Goal: Task Accomplishment & Management: Manage account settings

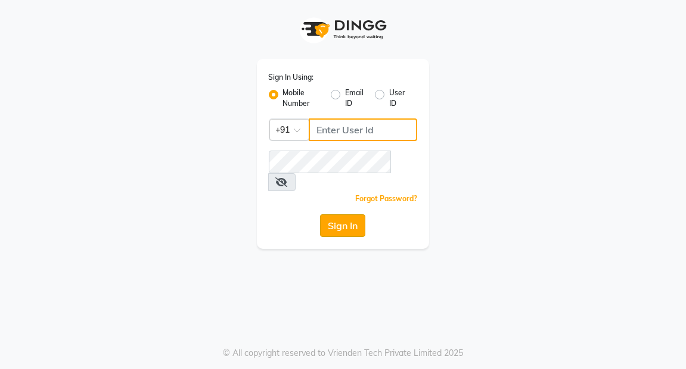
type input "7077710900"
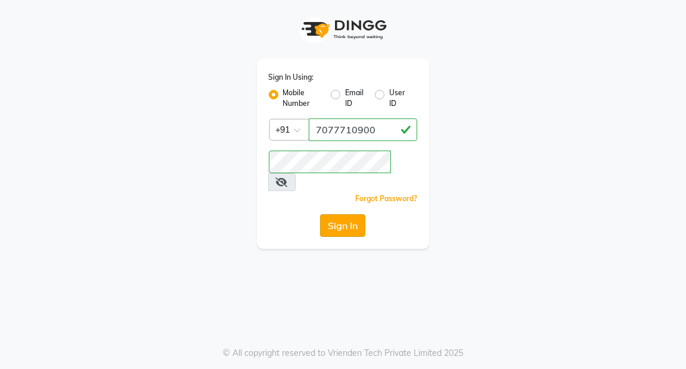
click at [354, 214] on button "Sign In" at bounding box center [342, 225] width 45 height 23
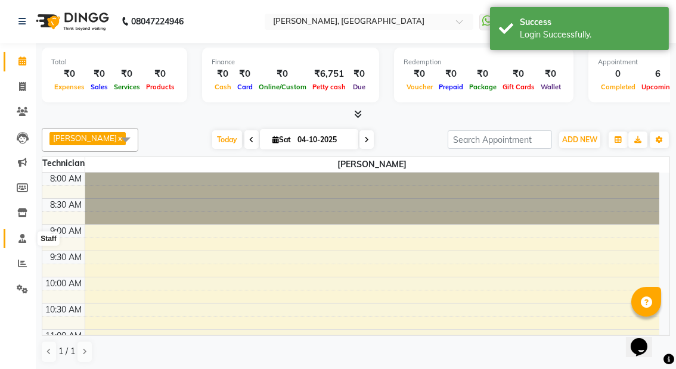
click at [25, 234] on icon at bounding box center [22, 238] width 8 height 9
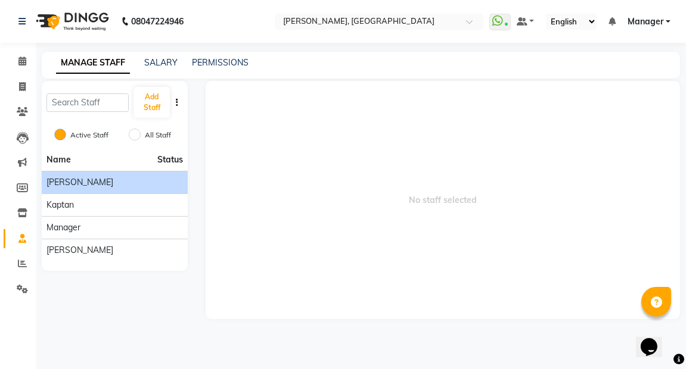
click at [101, 186] on div "[PERSON_NAME]" at bounding box center [114, 182] width 136 height 13
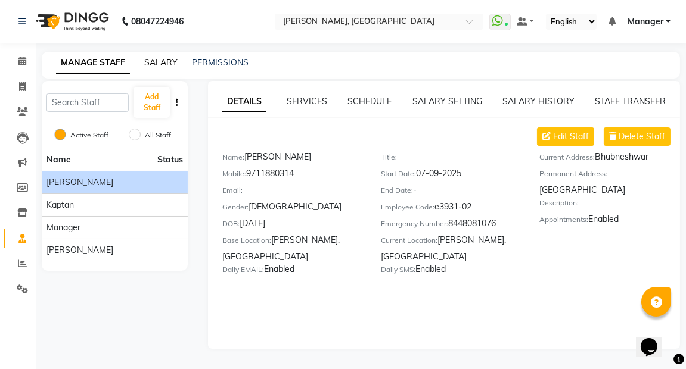
click at [150, 60] on link "SALARY" at bounding box center [160, 62] width 33 height 11
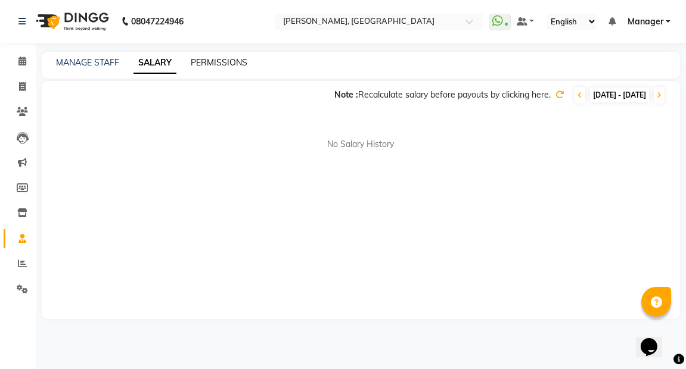
click at [218, 61] on link "PERMISSIONS" at bounding box center [219, 62] width 57 height 11
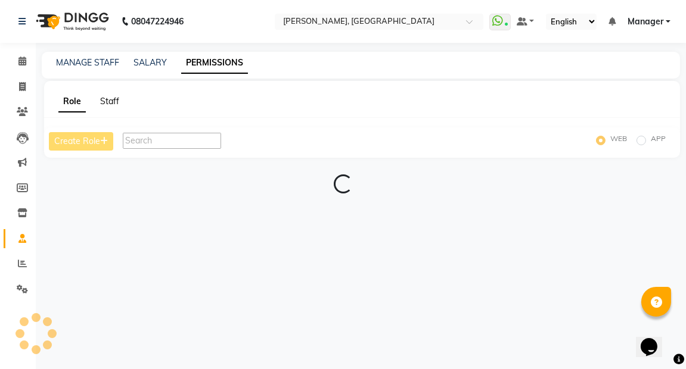
click at [108, 98] on link "Staff" at bounding box center [109, 101] width 19 height 11
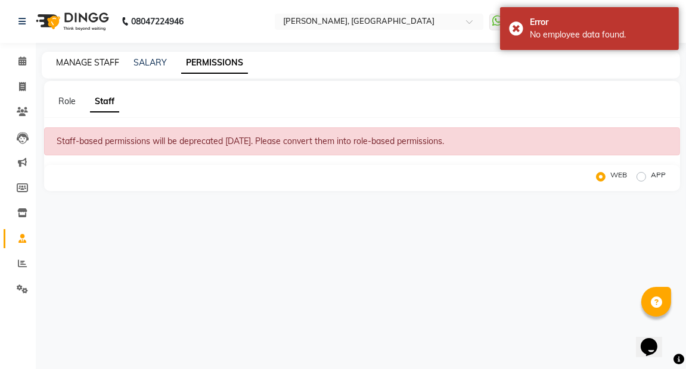
click at [101, 61] on link "MANAGE STAFF" at bounding box center [87, 62] width 63 height 11
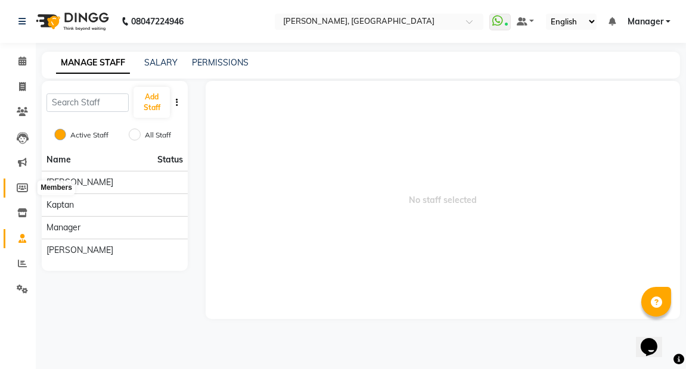
click at [18, 182] on span at bounding box center [22, 189] width 21 height 14
select select
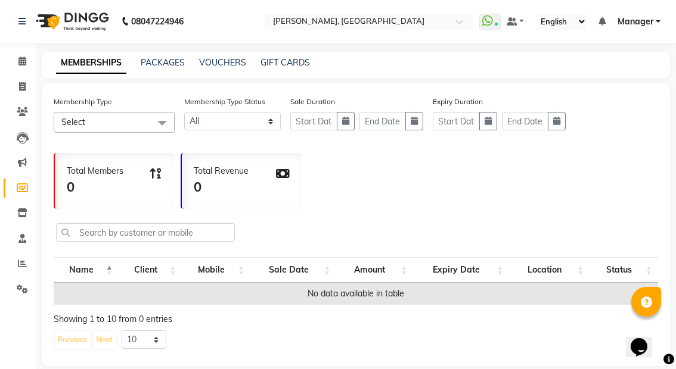
click at [165, 117] on span at bounding box center [162, 123] width 24 height 23
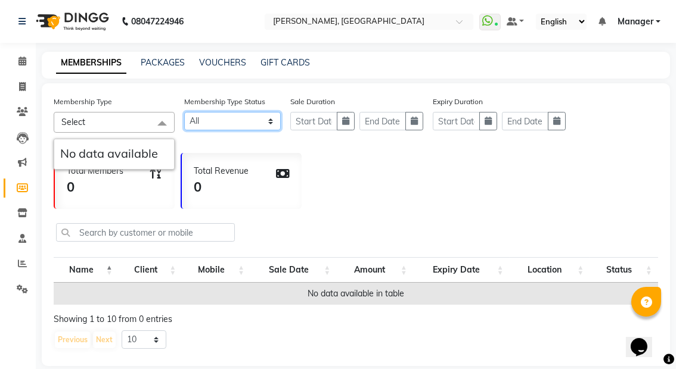
click at [267, 116] on select "Active Expired All" at bounding box center [232, 121] width 97 height 18
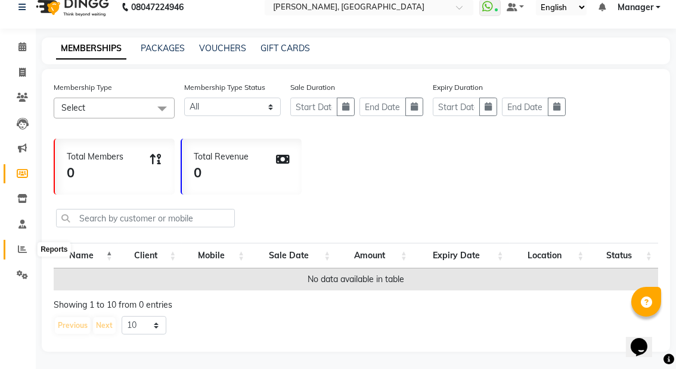
click at [24, 248] on icon at bounding box center [22, 249] width 9 height 9
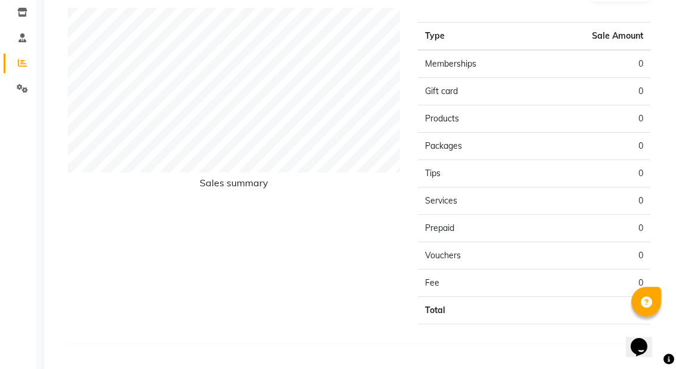
scroll to position [206, 0]
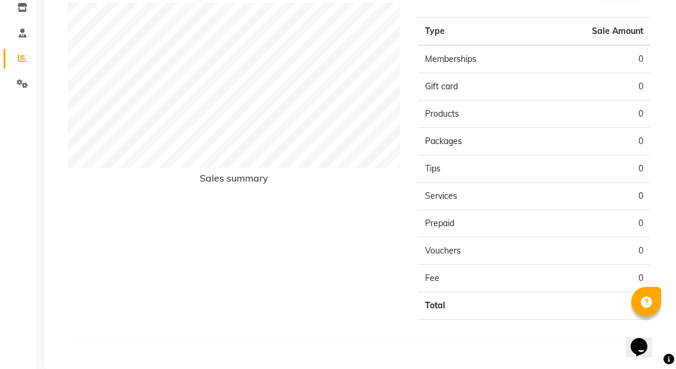
click at [631, 244] on td "0" at bounding box center [592, 251] width 116 height 27
click at [18, 85] on icon at bounding box center [22, 83] width 11 height 9
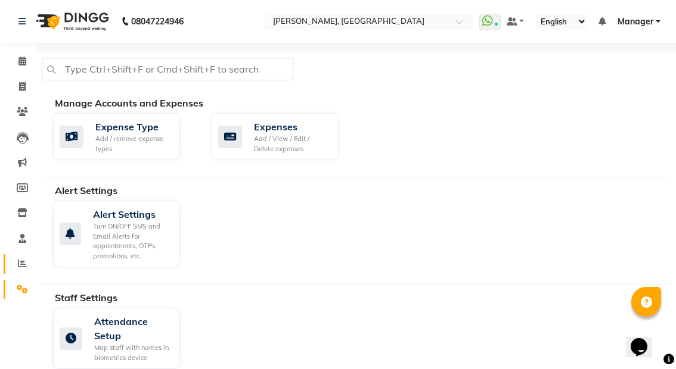
click at [23, 262] on icon at bounding box center [22, 263] width 9 height 9
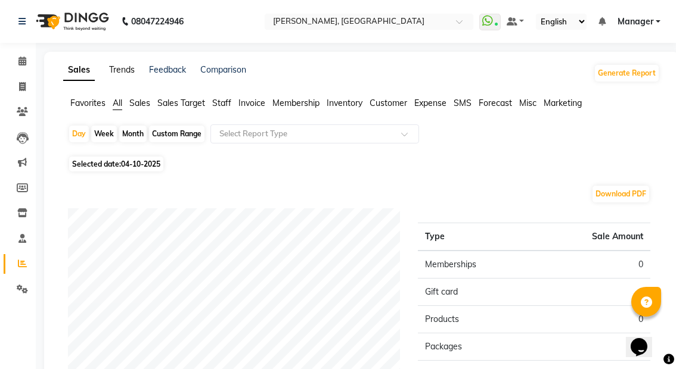
click at [122, 67] on link "Trends" at bounding box center [122, 69] width 26 height 11
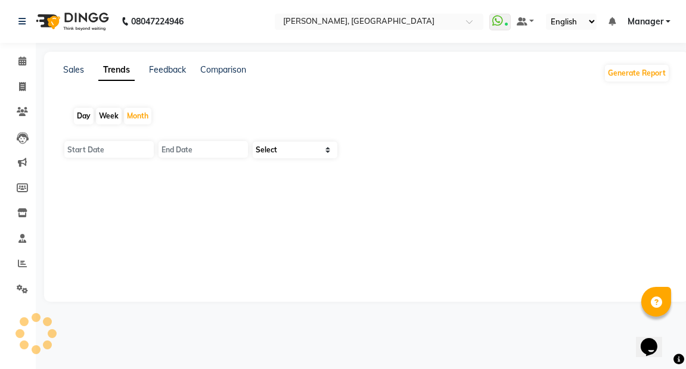
type input "01-10-2025"
type input "[DATE]"
select select "by_client"
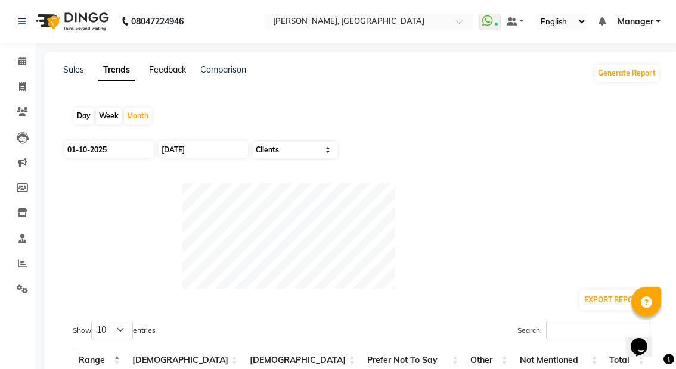
click at [166, 65] on link "Feedback" at bounding box center [167, 69] width 37 height 11
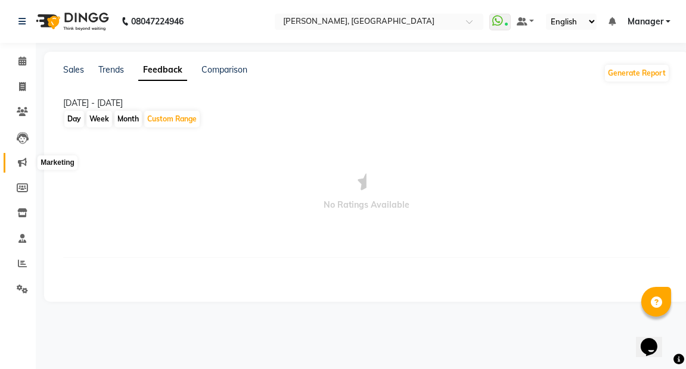
click at [23, 158] on icon at bounding box center [22, 162] width 9 height 9
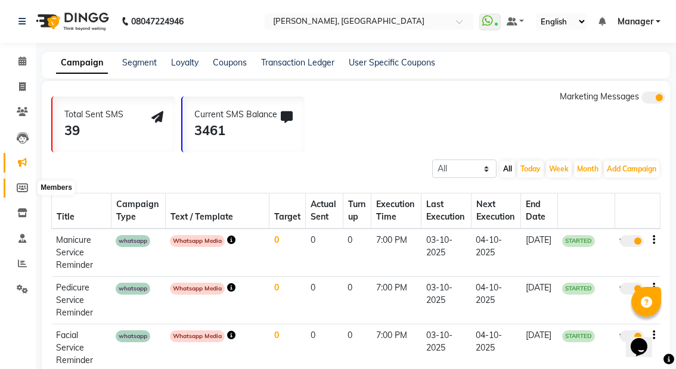
click at [20, 188] on icon at bounding box center [22, 187] width 11 height 9
select select
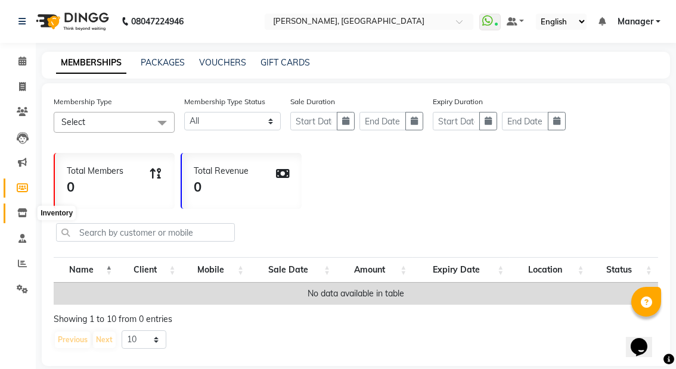
click at [21, 214] on icon at bounding box center [22, 212] width 10 height 9
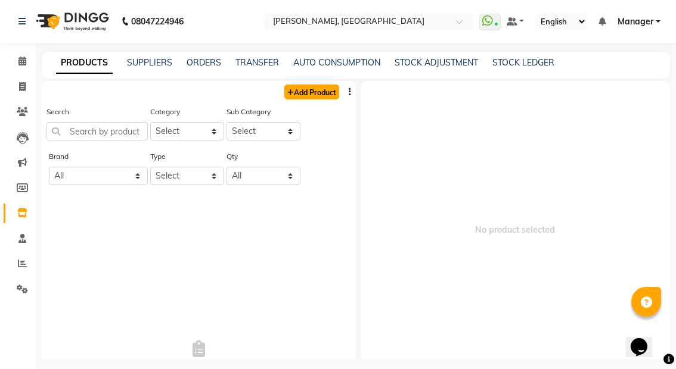
click at [292, 86] on link "Add Product" at bounding box center [311, 92] width 55 height 15
select select "true"
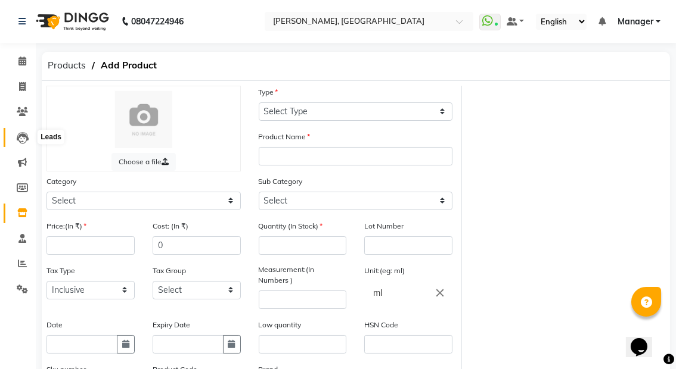
click at [21, 132] on span at bounding box center [22, 138] width 21 height 14
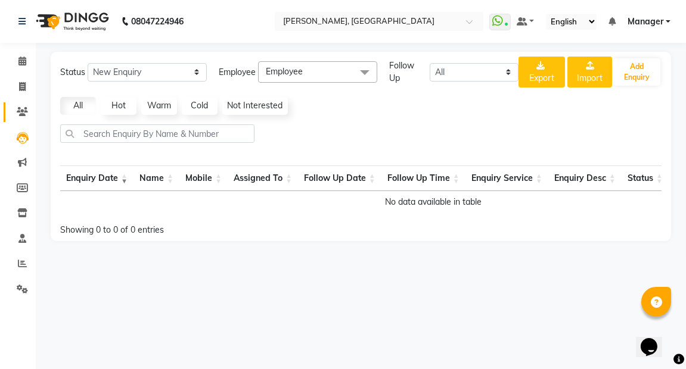
click at [20, 110] on icon at bounding box center [22, 111] width 11 height 9
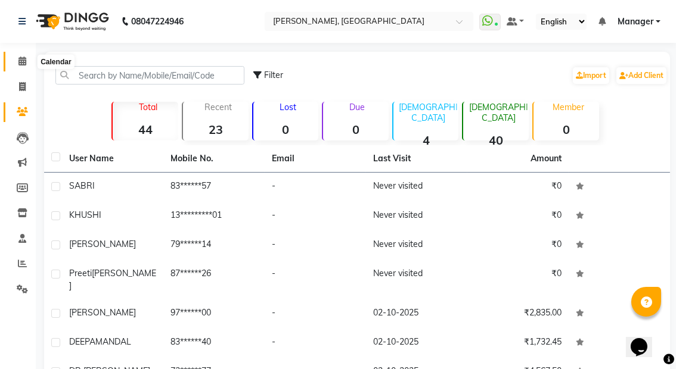
click at [25, 59] on icon at bounding box center [22, 61] width 8 height 9
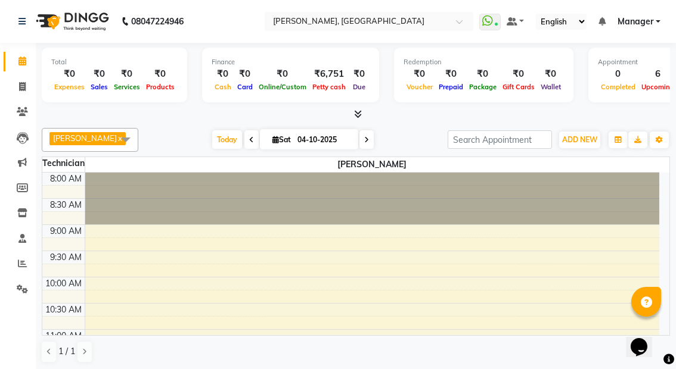
click at [114, 136] on span at bounding box center [126, 139] width 24 height 23
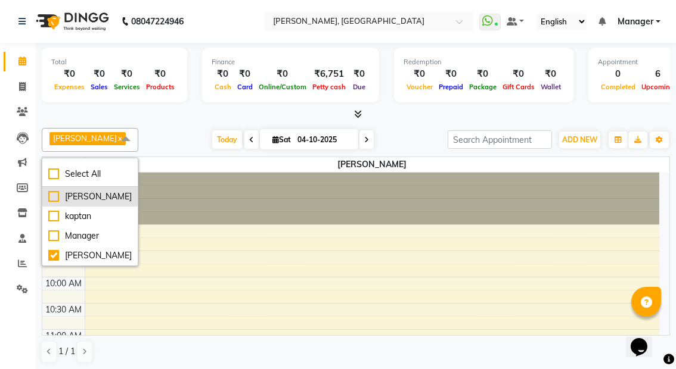
click at [71, 196] on div "[PERSON_NAME]" at bounding box center [89, 197] width 83 height 13
checkbox input "true"
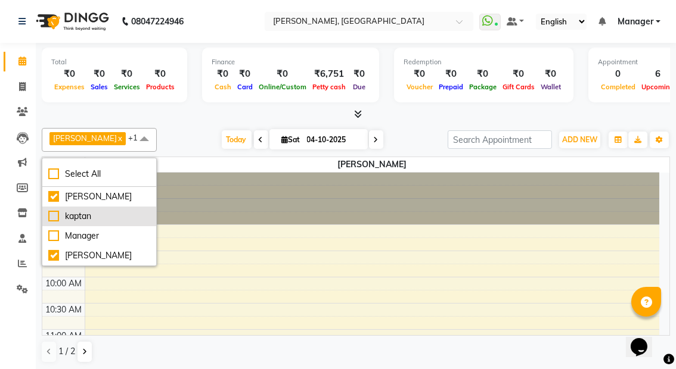
click at [55, 210] on div "kaptan" at bounding box center [99, 216] width 102 height 13
checkbox input "true"
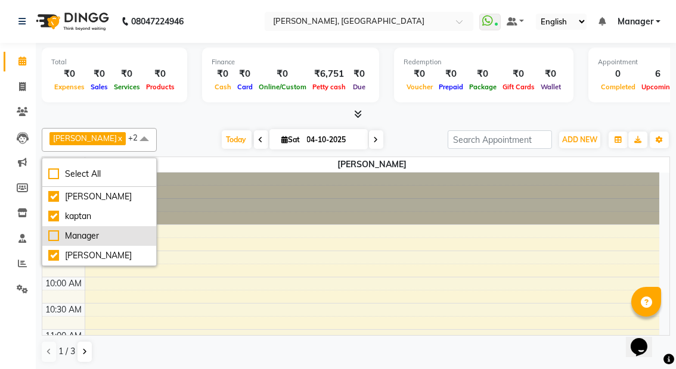
click at [50, 230] on div "Manager" at bounding box center [99, 236] width 102 height 13
checkbox input "true"
click at [200, 113] on div at bounding box center [356, 114] width 628 height 13
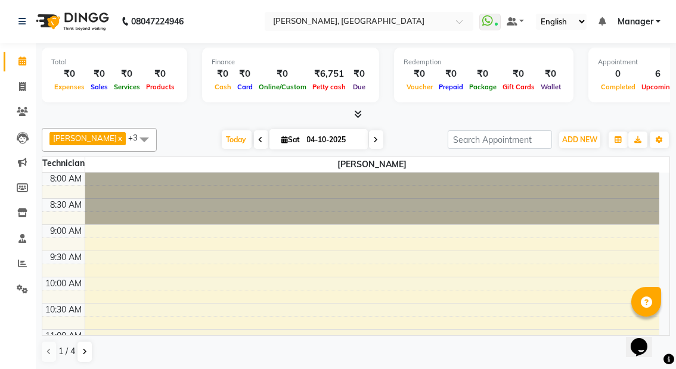
click at [371, 136] on span at bounding box center [376, 139] width 14 height 18
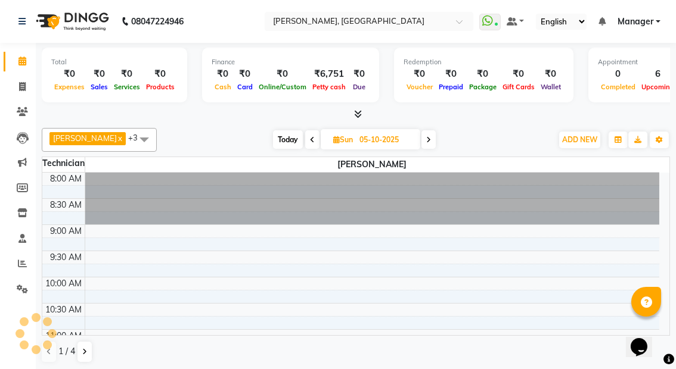
scroll to position [207, 0]
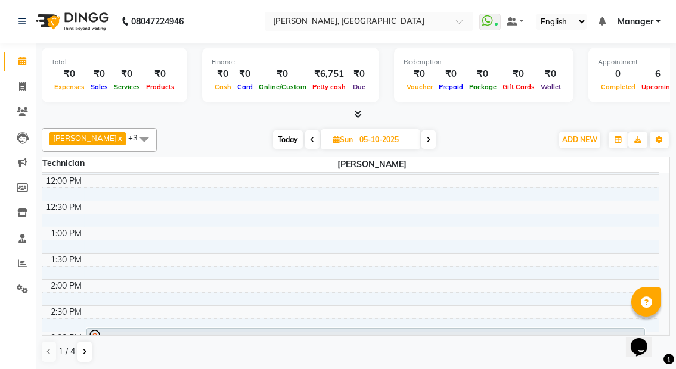
click at [310, 136] on icon at bounding box center [312, 139] width 5 height 7
type input "04-10-2025"
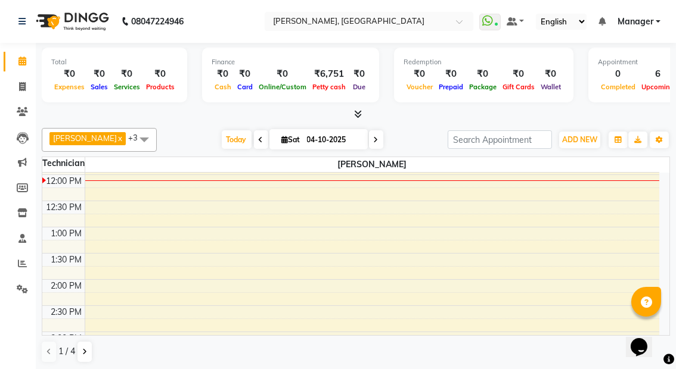
click at [656, 24] on link "Manager" at bounding box center [638, 21] width 43 height 13
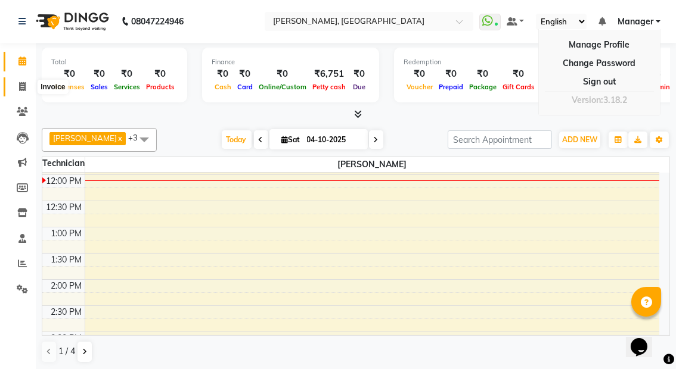
click at [20, 89] on icon at bounding box center [22, 86] width 7 height 9
select select "service"
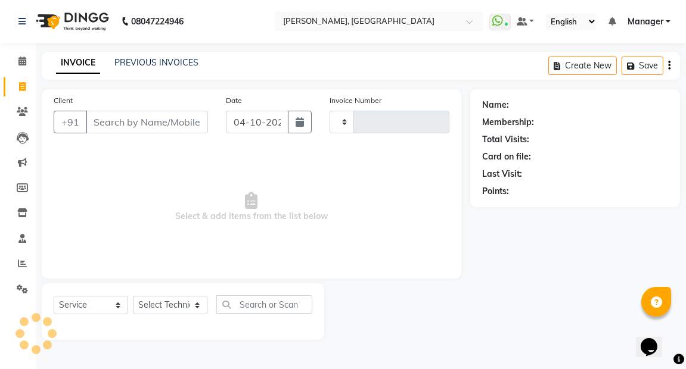
type input "0028"
select select "8974"
click at [21, 108] on icon at bounding box center [22, 111] width 11 height 9
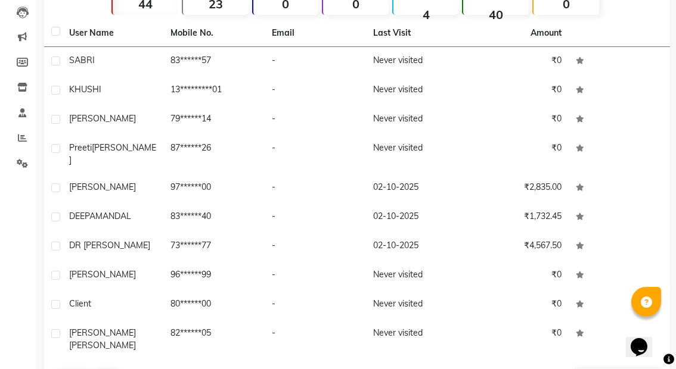
scroll to position [146, 0]
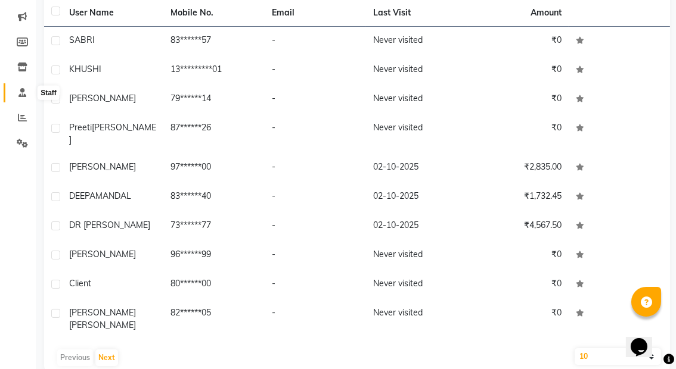
click at [18, 94] on icon at bounding box center [22, 92] width 8 height 9
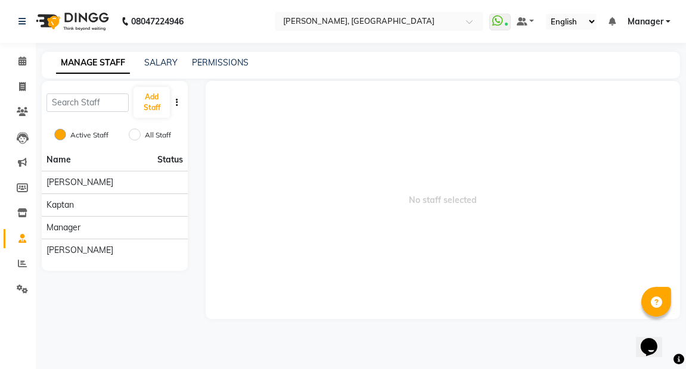
click at [316, 154] on span "No staff selected" at bounding box center [443, 200] width 474 height 238
click at [175, 101] on button "button" at bounding box center [177, 103] width 12 height 13
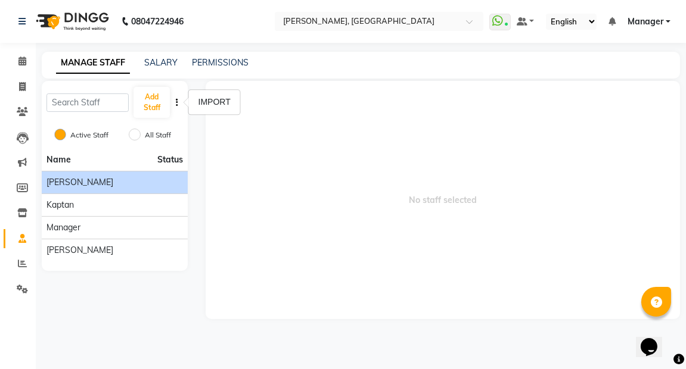
click at [78, 178] on span "[PERSON_NAME]" at bounding box center [79, 182] width 67 height 13
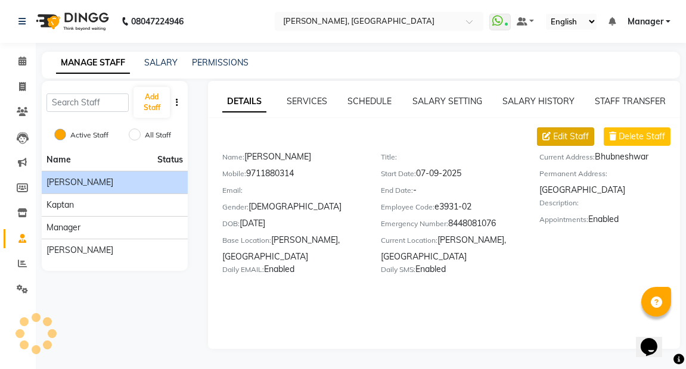
click at [566, 133] on span "Edit Staff" at bounding box center [571, 136] width 36 height 13
select select "[DEMOGRAPHIC_DATA]"
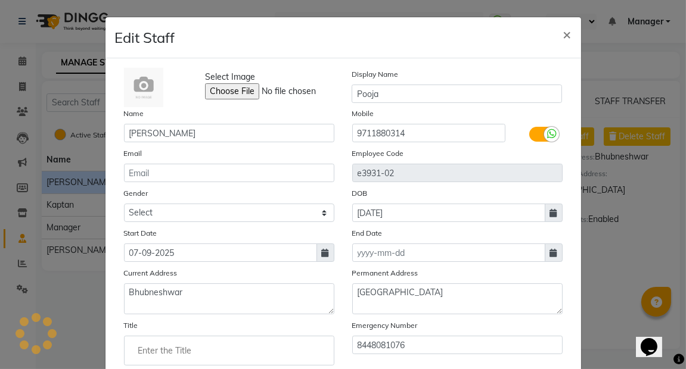
scroll to position [155, 0]
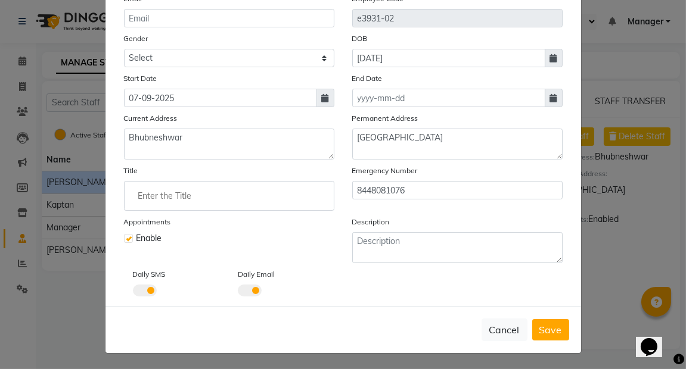
click at [35, 306] on ngb-modal-window "Edit Staff × Select Image Display Name Pooja Name [PERSON_NAME] Mobile [PHONE_N…" at bounding box center [343, 184] width 686 height 369
click at [497, 322] on button "Cancel" at bounding box center [504, 330] width 46 height 23
select select
checkbox input "false"
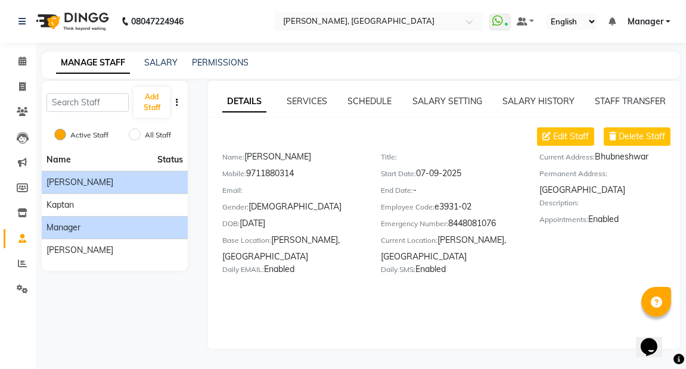
click at [144, 220] on li "Manager" at bounding box center [115, 227] width 146 height 23
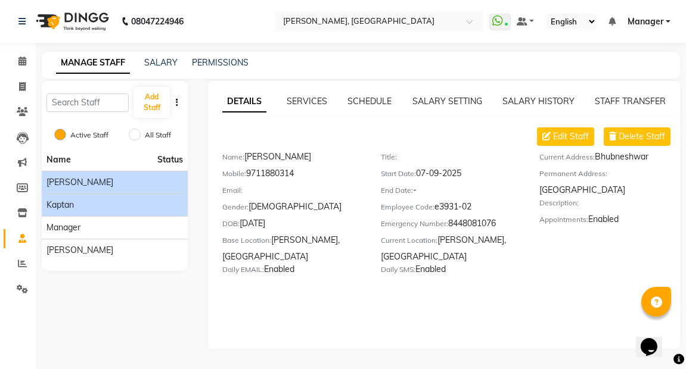
click at [135, 210] on div "kaptan" at bounding box center [114, 205] width 136 height 13
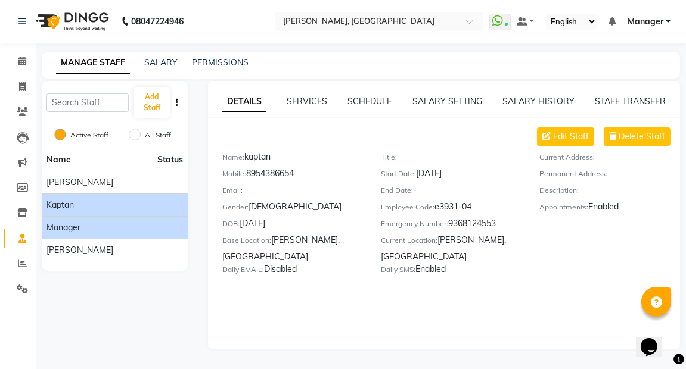
click at [132, 223] on div "Manager" at bounding box center [114, 228] width 136 height 13
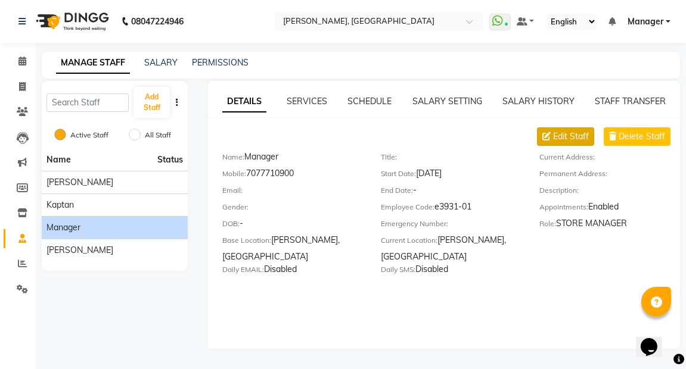
click at [570, 132] on span "Edit Staff" at bounding box center [571, 136] width 36 height 13
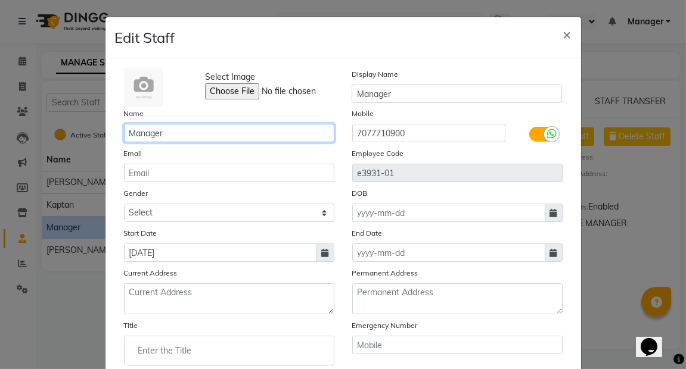
click at [191, 130] on input "Manager" at bounding box center [229, 133] width 210 height 18
click at [124, 131] on input "Manager" at bounding box center [229, 133] width 210 height 18
click at [191, 133] on input "Khushi Manager" at bounding box center [229, 133] width 210 height 18
type input "[PERSON_NAME]"
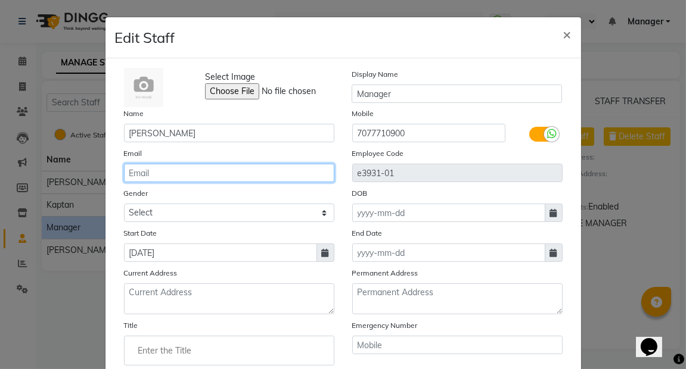
click at [185, 166] on input "email" at bounding box center [229, 173] width 210 height 18
type input "[EMAIL_ADDRESS][DOMAIN_NAME]"
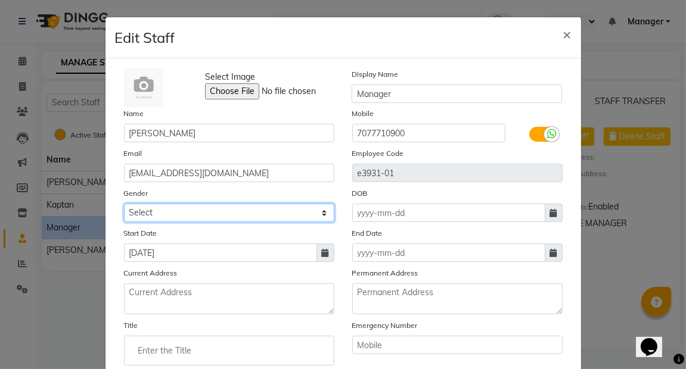
click at [194, 205] on select "Select [DEMOGRAPHIC_DATA] [DEMOGRAPHIC_DATA] Other Prefer Not To Say" at bounding box center [229, 213] width 210 height 18
select select "[DEMOGRAPHIC_DATA]"
click at [124, 204] on select "Select [DEMOGRAPHIC_DATA] [DEMOGRAPHIC_DATA] Other Prefer Not To Say" at bounding box center [229, 213] width 210 height 18
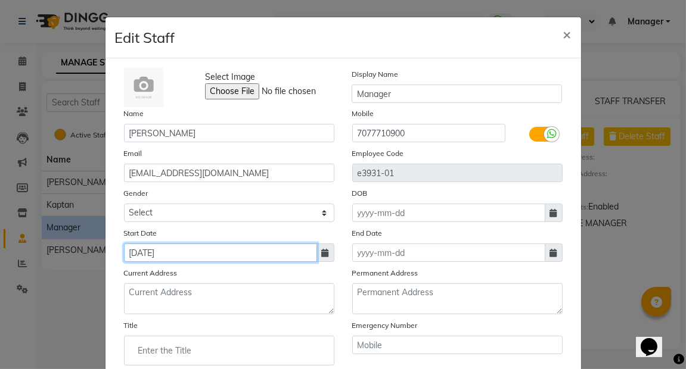
click at [180, 255] on input "[DATE]" at bounding box center [220, 253] width 193 height 18
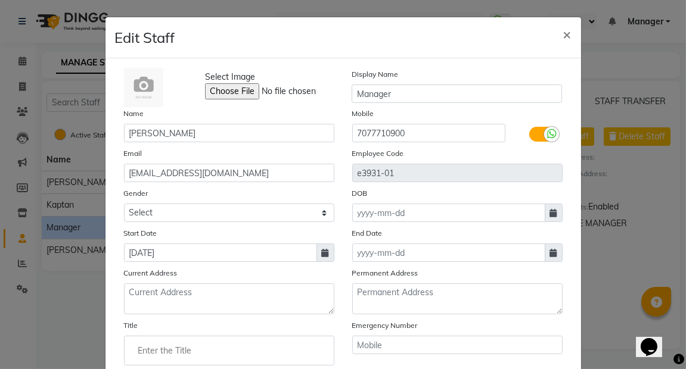
select select "9"
select select "2025"
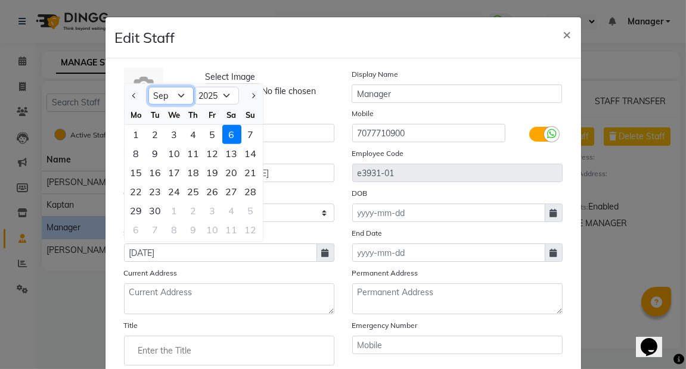
click at [174, 92] on select "Jan Feb Mar Apr May Jun [DATE] Aug Sep Oct Nov Dec" at bounding box center [170, 96] width 45 height 18
select select "10"
click at [148, 87] on select "Jan Feb Mar Apr May Jun [DATE] Aug Sep Oct Nov Dec" at bounding box center [170, 96] width 45 height 18
click at [170, 140] on div "1" at bounding box center [174, 134] width 19 height 19
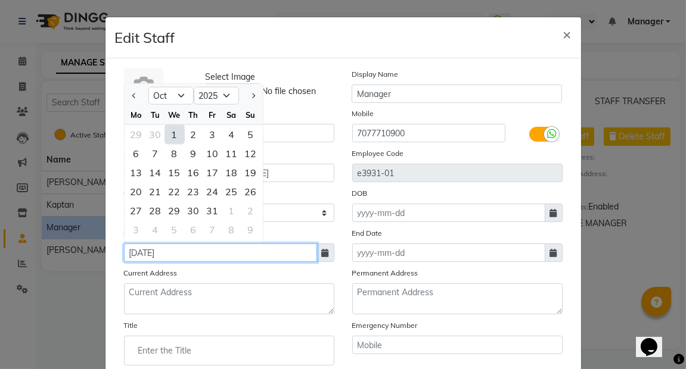
type input "01-10-2025"
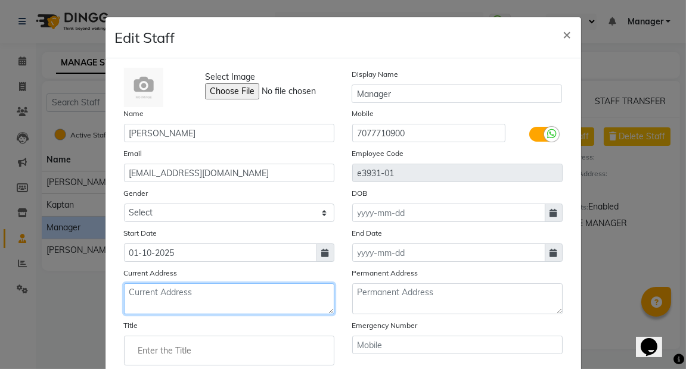
click at [177, 301] on textarea at bounding box center [229, 299] width 210 height 31
type textarea "b"
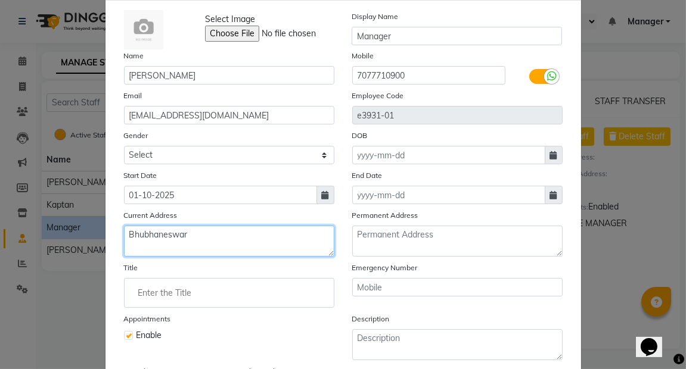
scroll to position [63, 0]
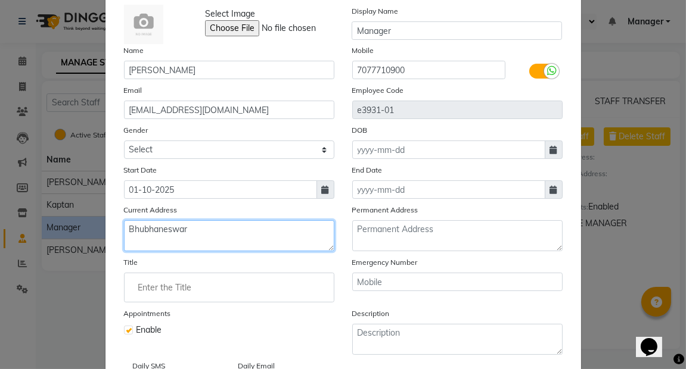
click at [163, 234] on textarea "Bhubhaneswar" at bounding box center [229, 235] width 210 height 31
click at [148, 228] on textarea "Bhubhaneswar" at bounding box center [229, 235] width 210 height 31
type textarea "Bhubaneswar"
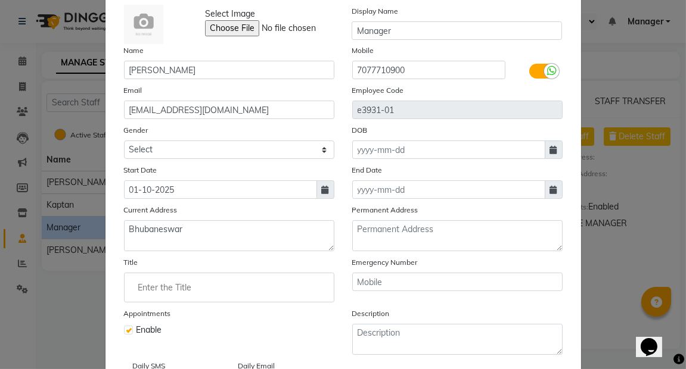
click at [160, 283] on input "Enter the Title" at bounding box center [229, 288] width 200 height 24
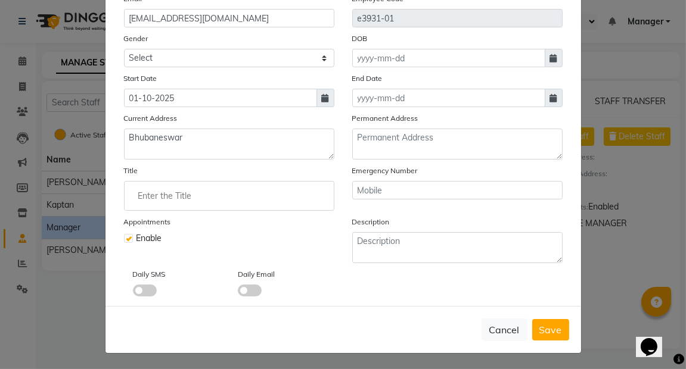
click at [546, 329] on div at bounding box center [343, 184] width 686 height 369
click at [546, 329] on span "Save" at bounding box center [550, 330] width 23 height 12
select select
checkbox input "false"
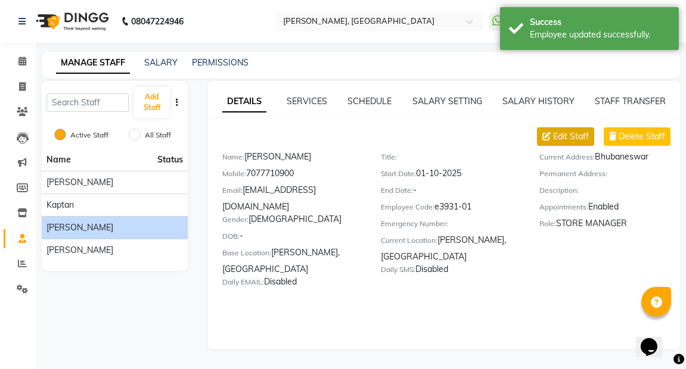
click at [581, 137] on span "Edit Staff" at bounding box center [571, 136] width 36 height 13
select select "[DEMOGRAPHIC_DATA]"
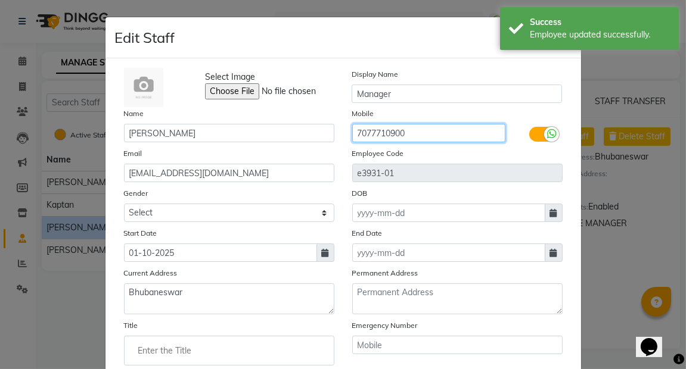
click at [418, 124] on input "7077710900" at bounding box center [428, 133] width 153 height 18
type input "7"
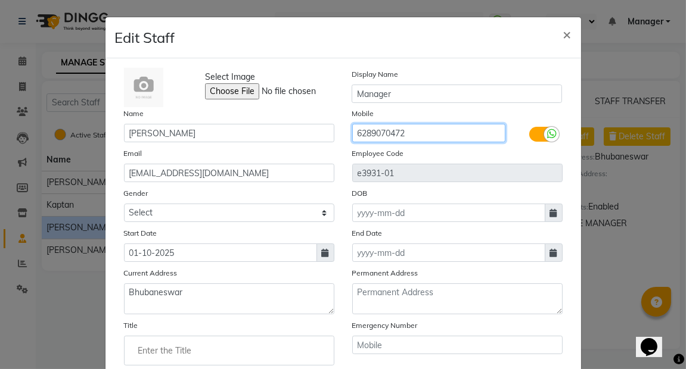
type input "6289070472"
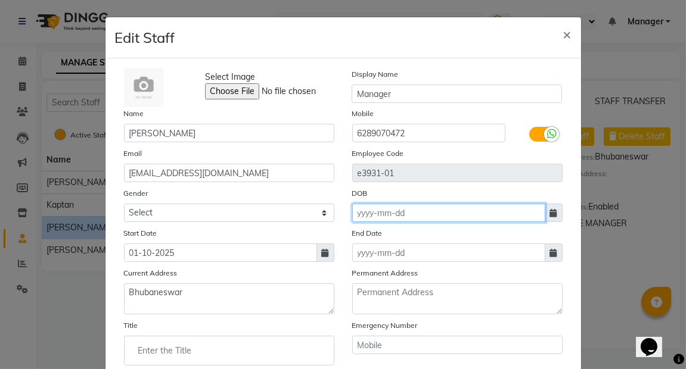
click at [440, 209] on input at bounding box center [448, 213] width 193 height 18
select select "10"
select select "2025"
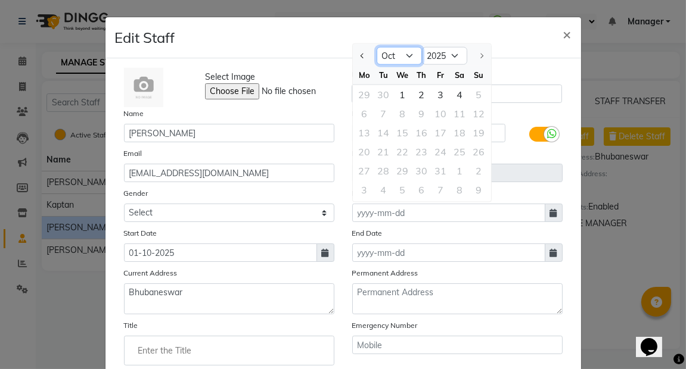
click at [404, 57] on select "Jan Feb Mar Apr May Jun [DATE] Aug Sep Oct" at bounding box center [398, 56] width 45 height 18
select select "4"
click at [376, 47] on select "Jan Feb Mar Apr May Jun [DATE] Aug Sep Oct" at bounding box center [398, 56] width 45 height 18
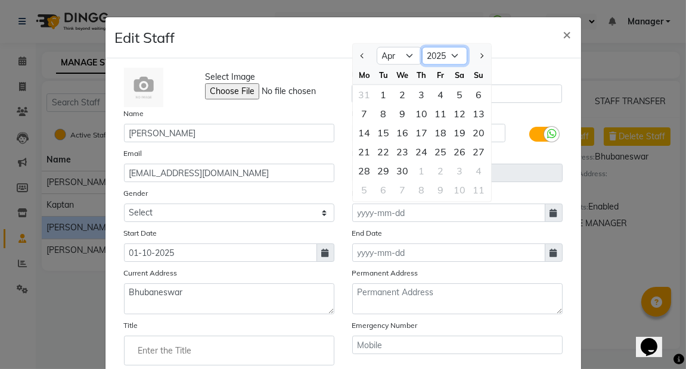
click at [449, 57] on select "1920 1921 1922 1923 1924 1925 1926 1927 1928 1929 1930 1931 1932 1933 1934 1935…" at bounding box center [444, 56] width 45 height 18
select select "2002"
click at [422, 47] on select "1920 1921 1922 1923 1924 1925 1926 1927 1928 1929 1930 1931 1932 1933 1934 1935…" at bounding box center [444, 56] width 45 height 18
click at [432, 92] on div "5" at bounding box center [440, 94] width 19 height 19
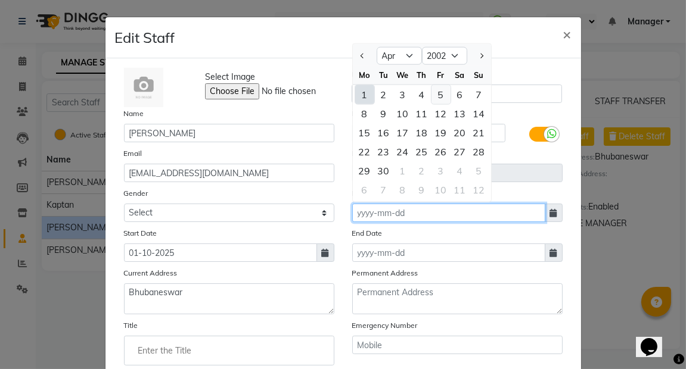
type input "[DATE]"
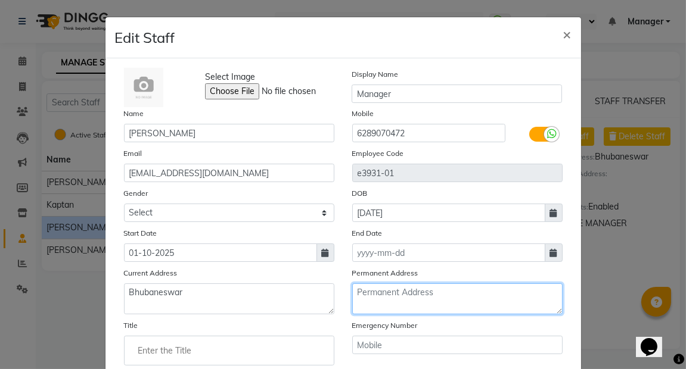
click at [404, 292] on textarea at bounding box center [457, 299] width 210 height 31
type textarea "b"
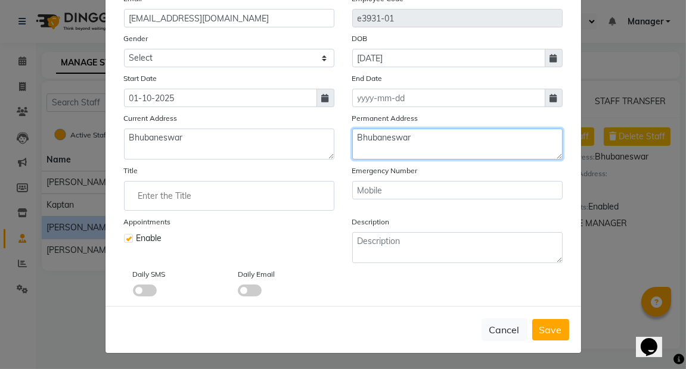
type textarea "Bhubaneswar"
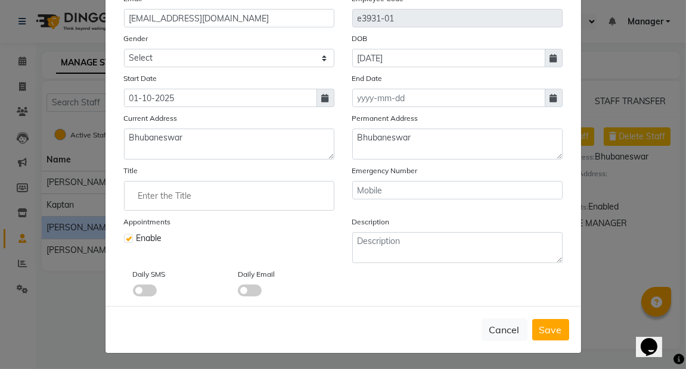
click at [143, 290] on span at bounding box center [145, 291] width 24 height 12
click at [133, 292] on input "checkbox" at bounding box center [133, 292] width 0 height 0
click at [243, 287] on span at bounding box center [250, 291] width 24 height 12
click at [238, 292] on input "checkbox" at bounding box center [238, 292] width 0 height 0
click at [543, 329] on span "Save" at bounding box center [550, 330] width 23 height 12
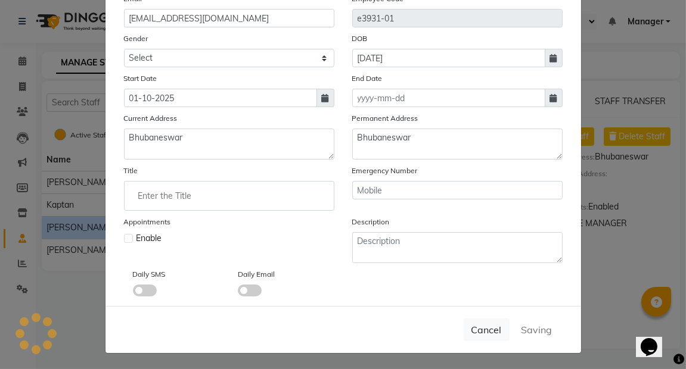
select select
checkbox input "false"
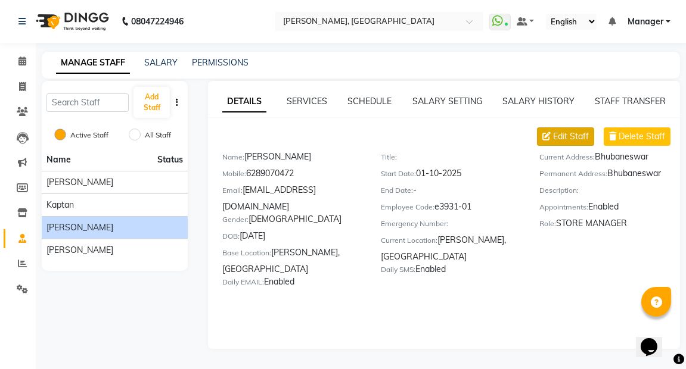
click at [581, 131] on span "Edit Staff" at bounding box center [571, 136] width 36 height 13
select select "[DEMOGRAPHIC_DATA]"
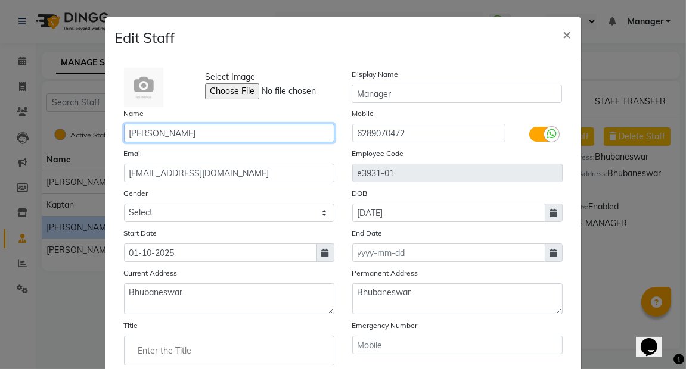
click at [243, 128] on input "[PERSON_NAME]" at bounding box center [229, 133] width 210 height 18
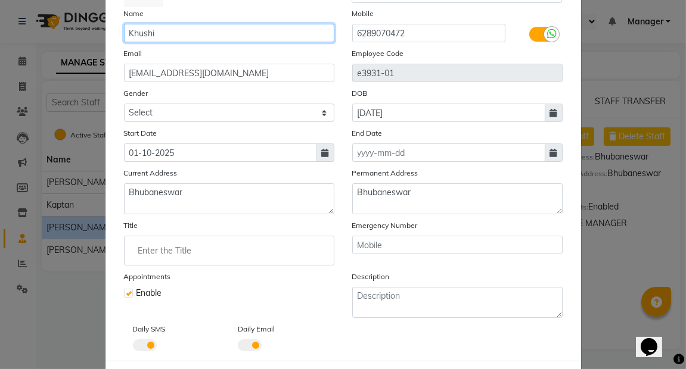
scroll to position [102, 0]
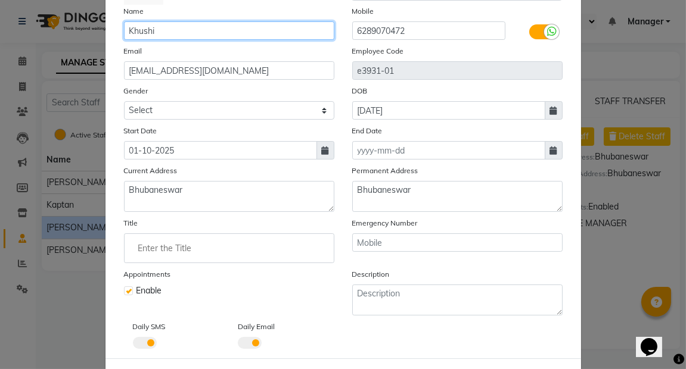
type input "Khushi"
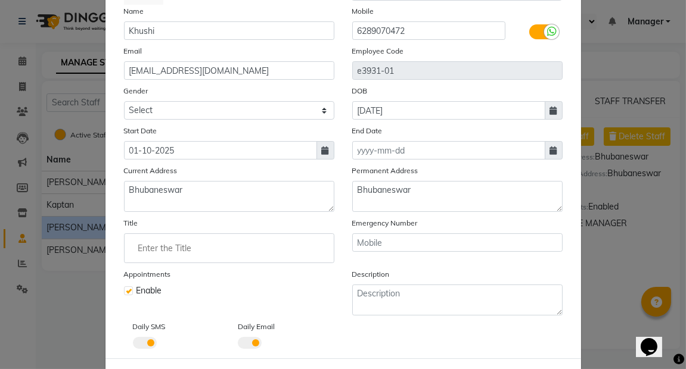
click at [208, 239] on input "Enter the Title" at bounding box center [229, 248] width 200 height 24
type input "Agarwal"
click at [637, 198] on div at bounding box center [343, 184] width 686 height 369
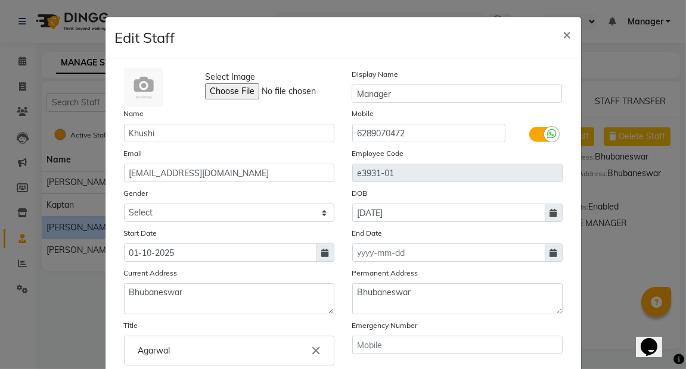
scroll to position [155, 0]
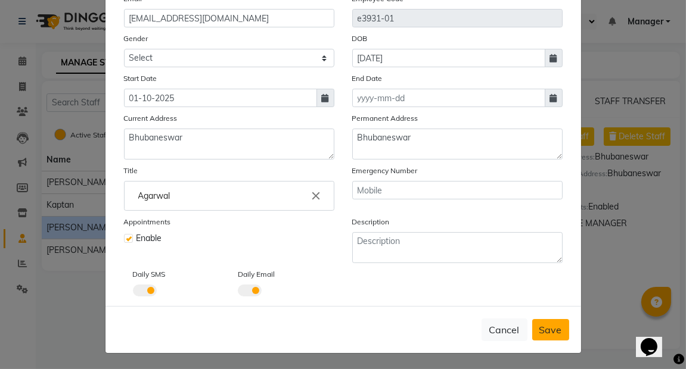
click at [539, 325] on span "Save" at bounding box center [550, 330] width 23 height 12
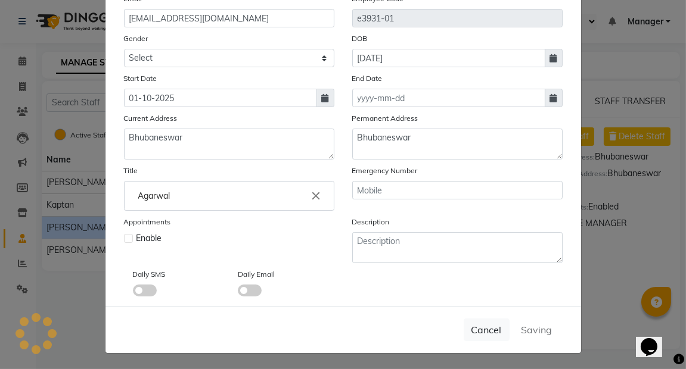
select select
checkbox input "false"
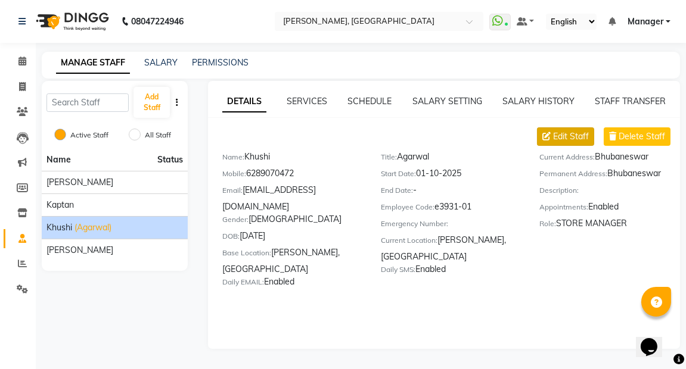
click at [571, 130] on span "Edit Staff" at bounding box center [571, 136] width 36 height 13
select select "[DEMOGRAPHIC_DATA]"
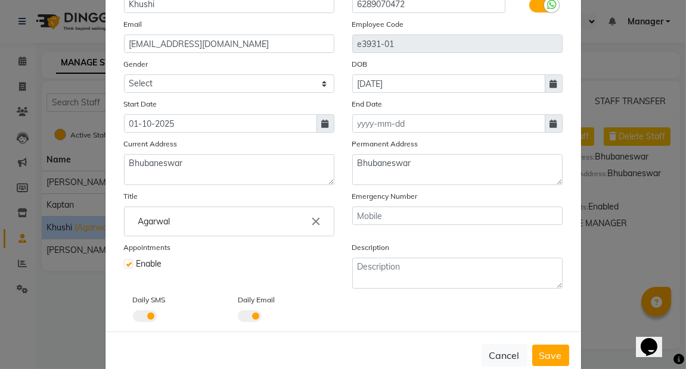
scroll to position [131, 0]
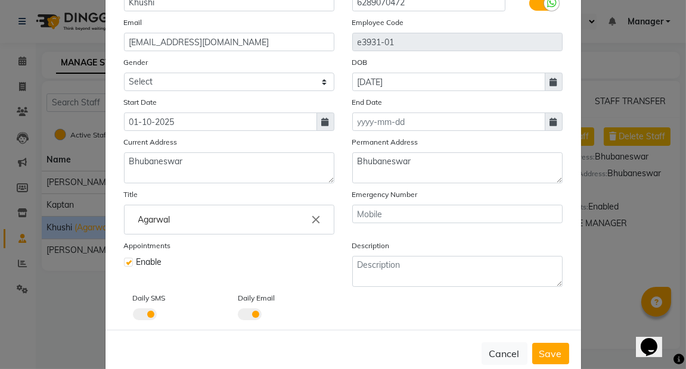
click at [216, 219] on input "Agarwal" at bounding box center [229, 220] width 200 height 24
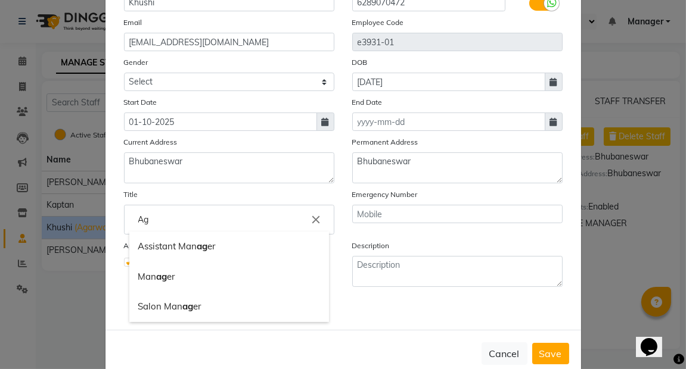
type input "A"
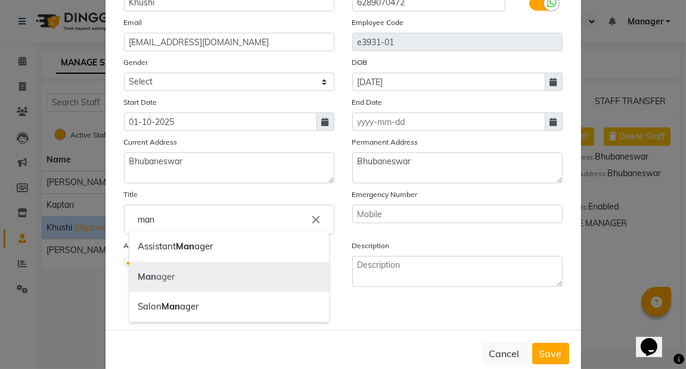
click at [167, 273] on link "Man ager" at bounding box center [229, 277] width 200 height 30
type input "Manager"
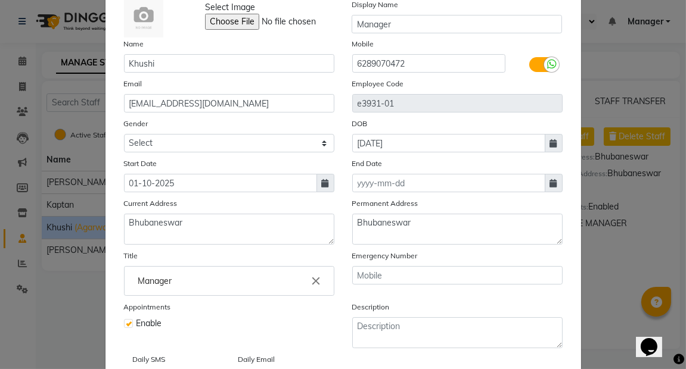
scroll to position [69, 0]
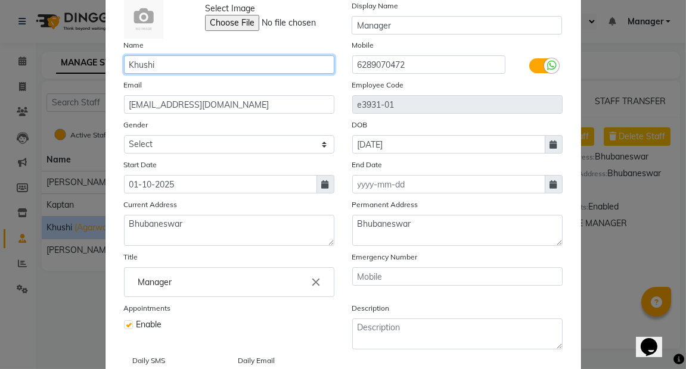
click at [163, 55] on input "Khushi" at bounding box center [229, 64] width 210 height 18
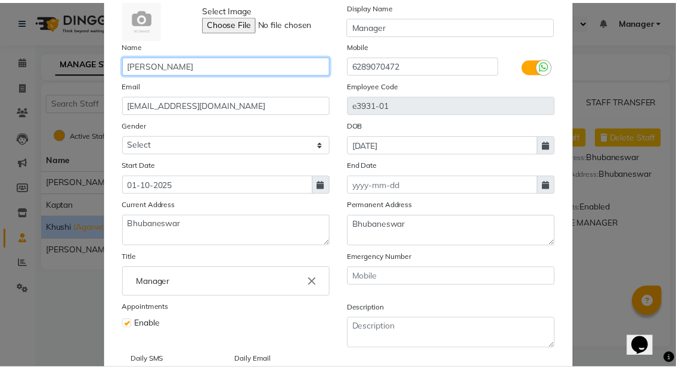
scroll to position [155, 0]
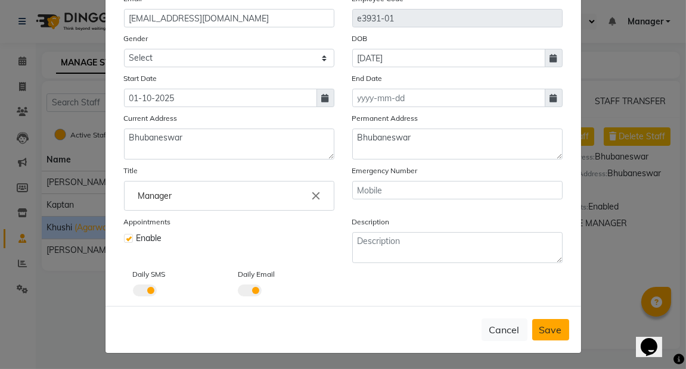
type input "[PERSON_NAME]"
click at [552, 319] on button "Save" at bounding box center [550, 329] width 37 height 21
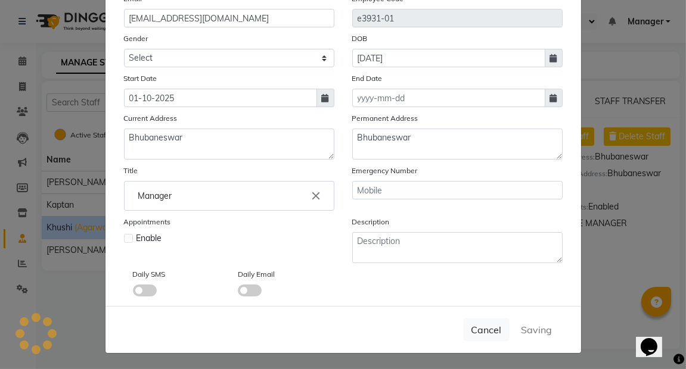
select select
checkbox input "false"
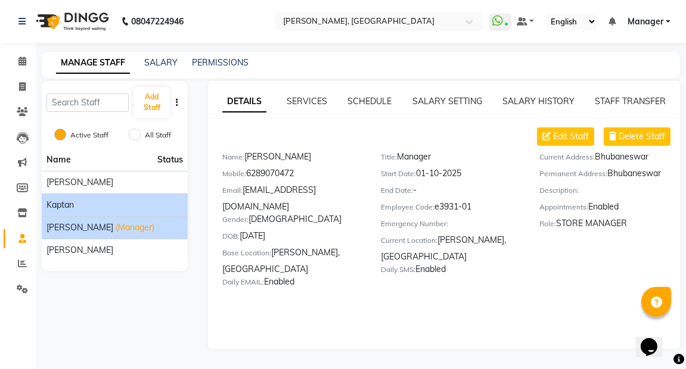
click at [145, 208] on div "kaptan" at bounding box center [114, 205] width 136 height 13
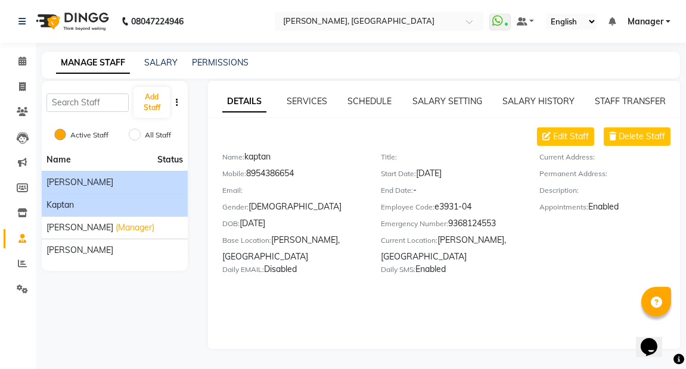
click at [138, 183] on div "[PERSON_NAME]" at bounding box center [114, 182] width 136 height 13
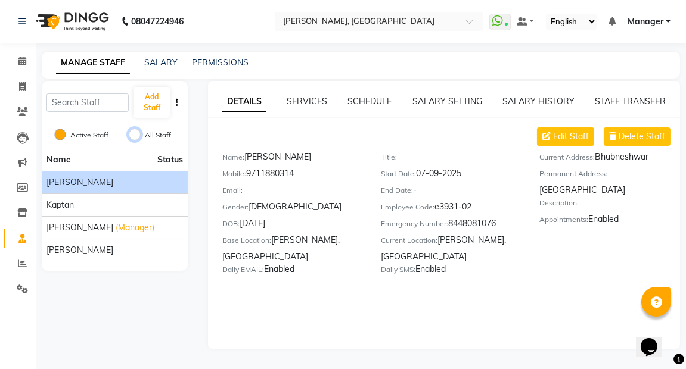
click at [130, 133] on input "All Staff" at bounding box center [135, 135] width 12 height 12
radio input "true"
radio input "false"
click at [360, 99] on link "SCHEDULE" at bounding box center [370, 101] width 44 height 11
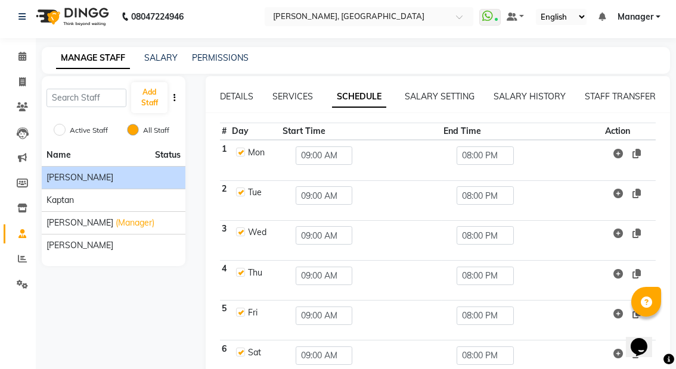
scroll to position [0, 0]
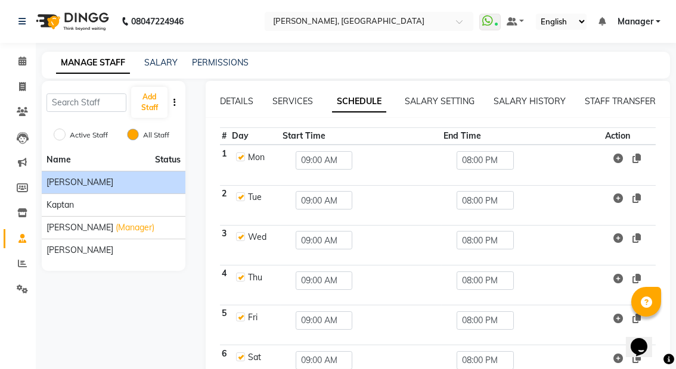
click at [294, 92] on div "DETAILS SERVICES SCHEDULE SALARY SETTING SALARY HISTORY STAFF TRANSFER # Day St…" at bounding box center [438, 269] width 464 height 377
click at [289, 99] on link "SERVICES" at bounding box center [292, 101] width 41 height 11
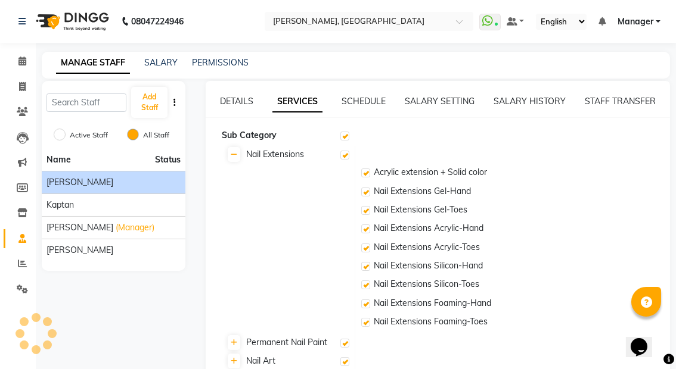
checkbox input "true"
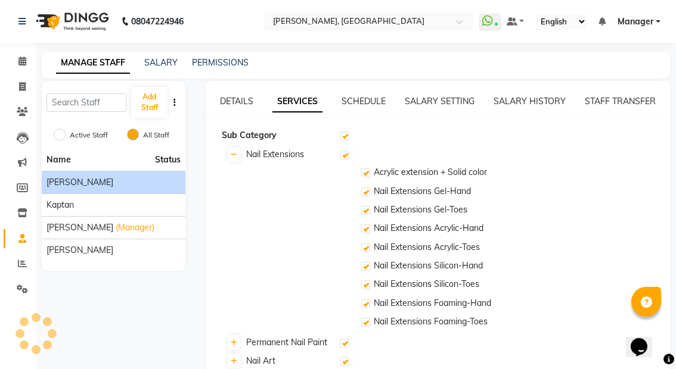
checkbox input "true"
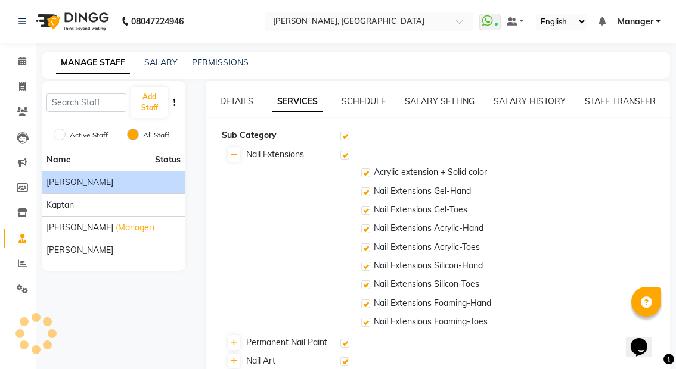
checkbox input "true"
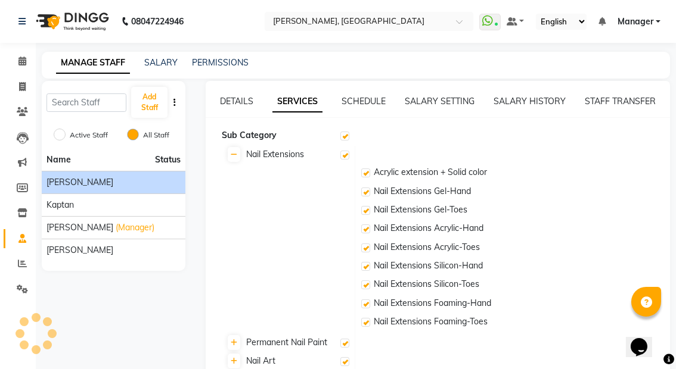
checkbox input "true"
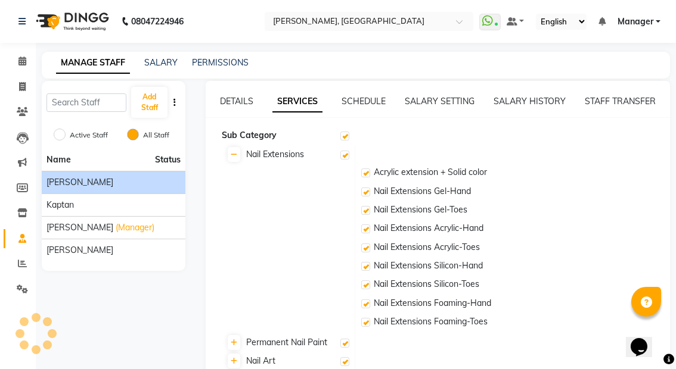
checkbox input "true"
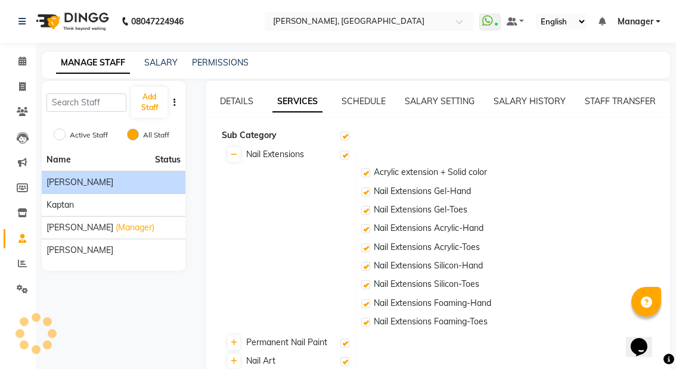
checkbox input "true"
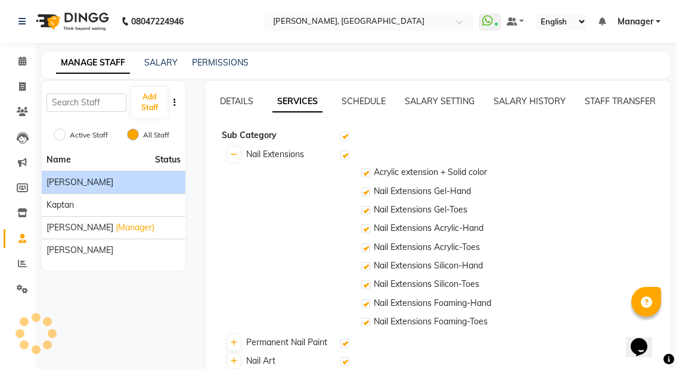
checkbox input "true"
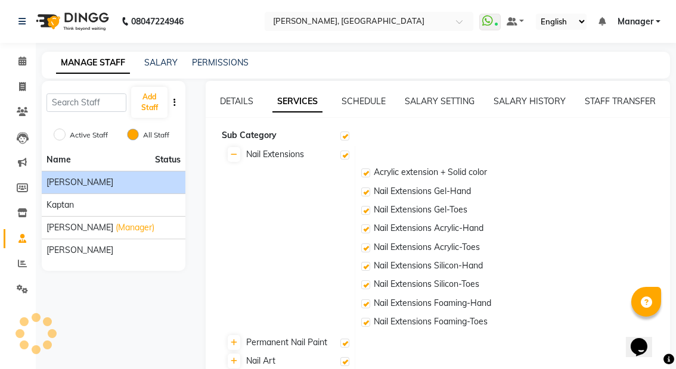
checkbox input "true"
click at [425, 97] on link "SALARY SETTING" at bounding box center [439, 101] width 70 height 11
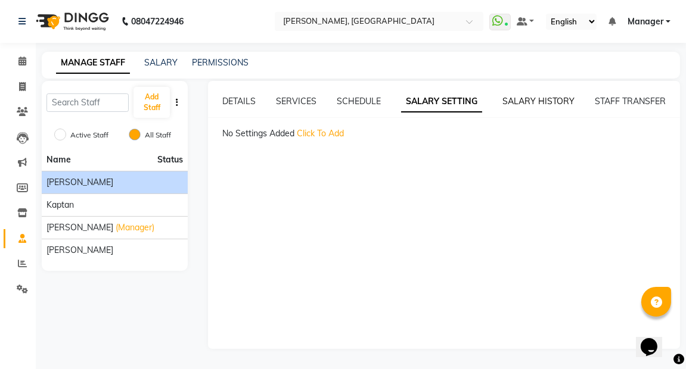
click at [538, 97] on link "SALARY HISTORY" at bounding box center [538, 101] width 72 height 11
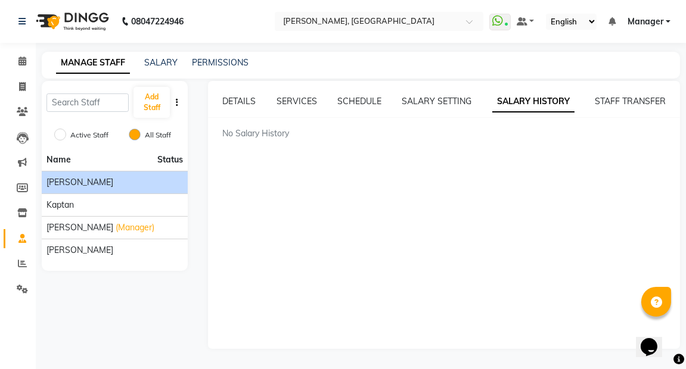
click at [611, 95] on div "STAFF TRANSFER" at bounding box center [629, 101] width 71 height 13
click at [617, 99] on link "STAFF TRANSFER" at bounding box center [629, 101] width 71 height 11
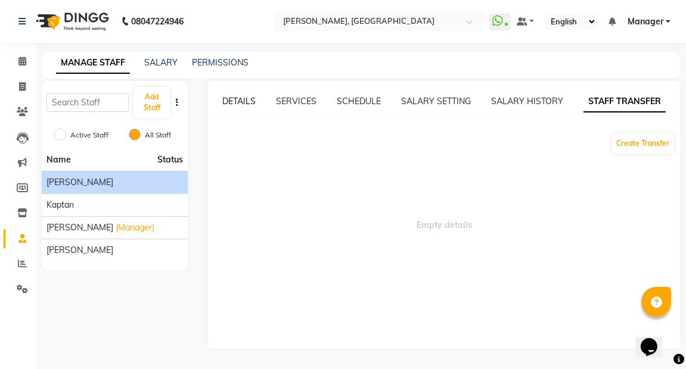
click at [233, 100] on link "DETAILS" at bounding box center [238, 101] width 33 height 11
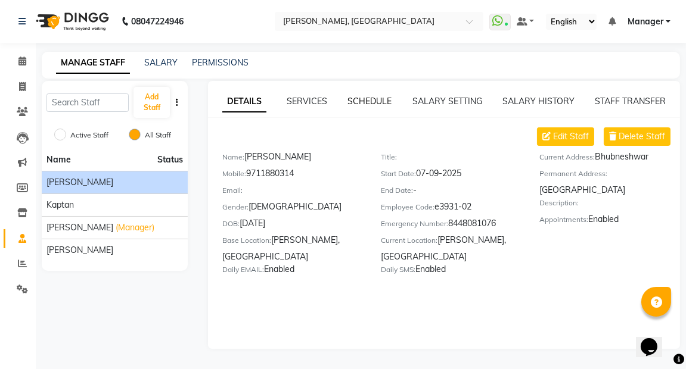
click at [376, 97] on link "SCHEDULE" at bounding box center [370, 101] width 44 height 11
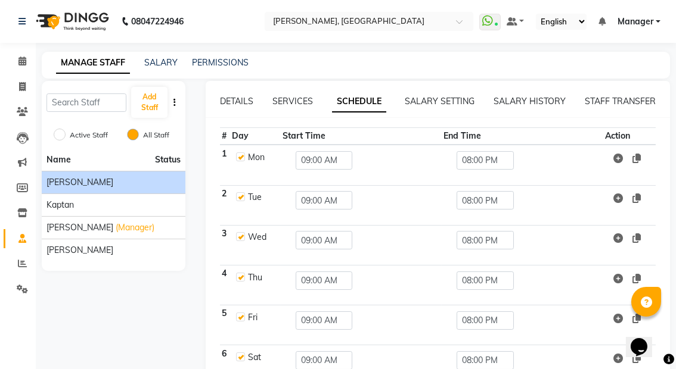
click at [163, 55] on div "MANAGE STAFF SALARY PERMISSIONS" at bounding box center [356, 65] width 628 height 27
click at [170, 55] on div "MANAGE STAFF SALARY PERMISSIONS" at bounding box center [356, 65] width 628 height 27
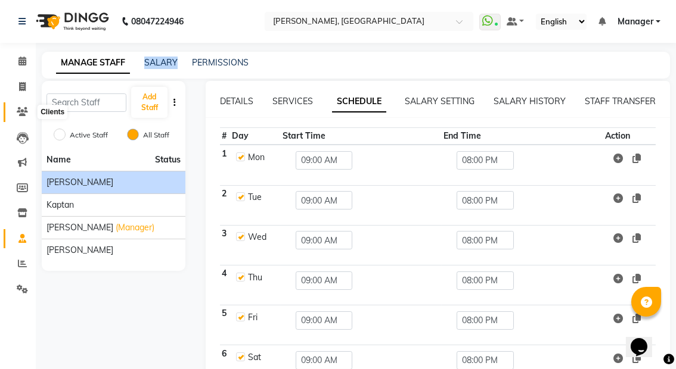
click at [14, 111] on span at bounding box center [22, 112] width 21 height 14
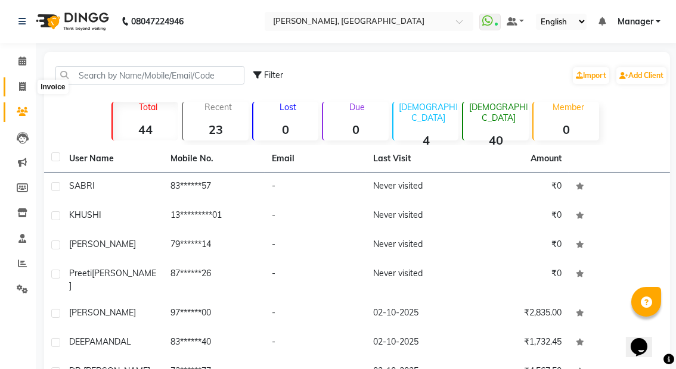
click at [23, 85] on icon at bounding box center [22, 86] width 7 height 9
select select "service"
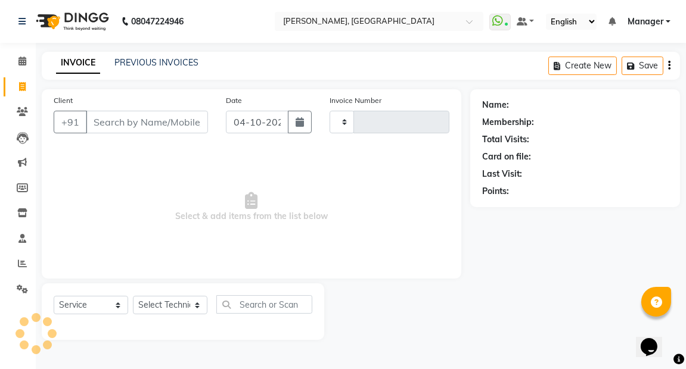
type input "0028"
select select "8974"
click at [669, 66] on icon "button" at bounding box center [669, 66] width 2 height 1
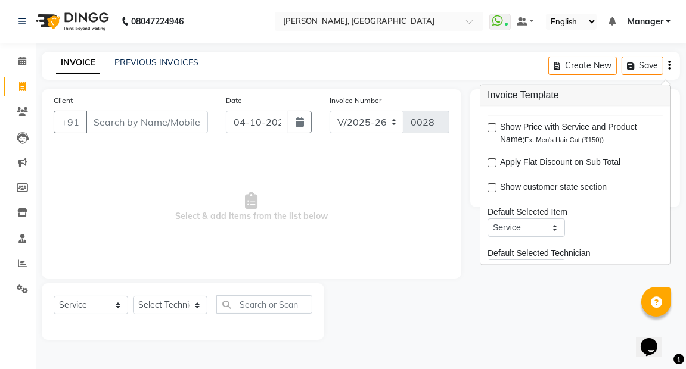
click at [371, 292] on div at bounding box center [397, 312] width 146 height 57
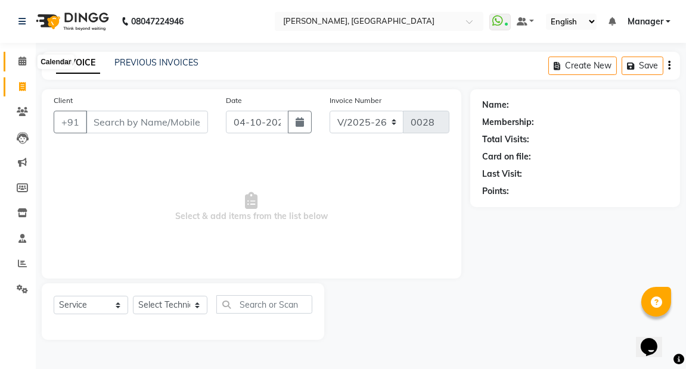
click at [27, 60] on span at bounding box center [22, 62] width 21 height 14
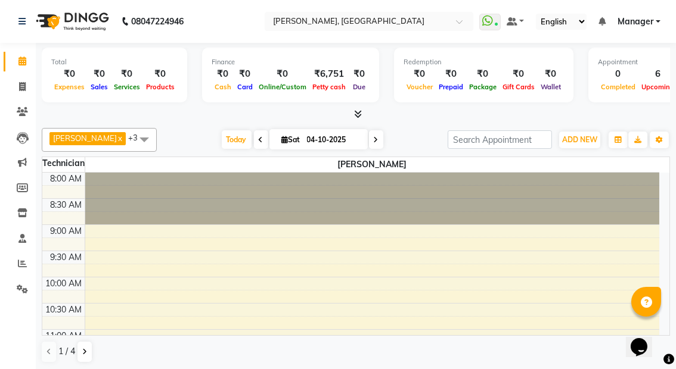
click at [303, 132] on input "04-10-2025" at bounding box center [333, 140] width 60 height 18
select select "10"
select select "2025"
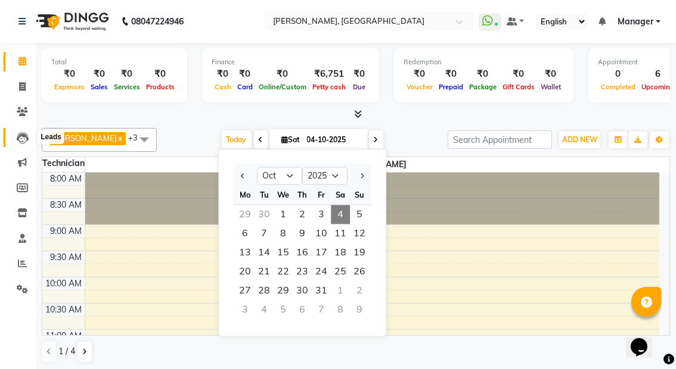
click at [25, 134] on icon at bounding box center [23, 138] width 12 height 12
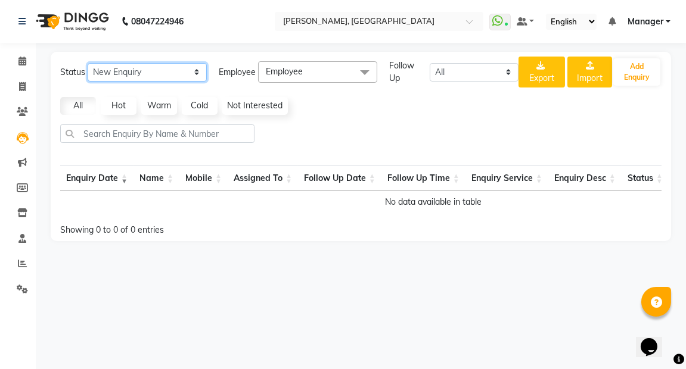
click at [197, 70] on select "New Enquiry Open Enquiry Converted Enquiry All" at bounding box center [147, 72] width 119 height 18
click at [14, 162] on span at bounding box center [22, 163] width 21 height 14
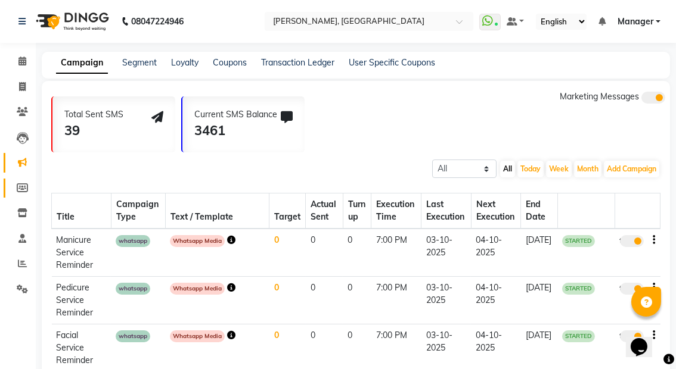
click at [20, 188] on icon at bounding box center [22, 187] width 11 height 9
select select
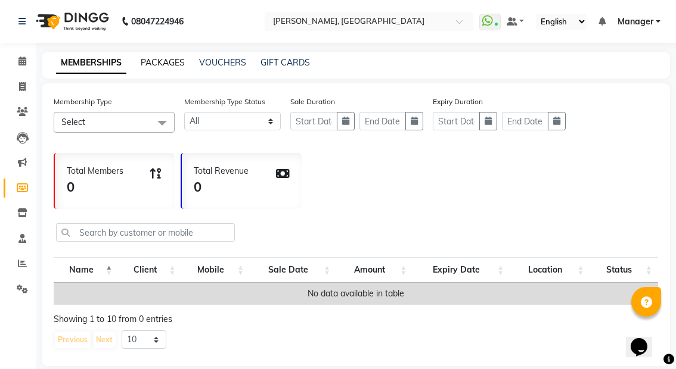
click at [165, 57] on link "PACKAGES" at bounding box center [163, 62] width 44 height 11
select select
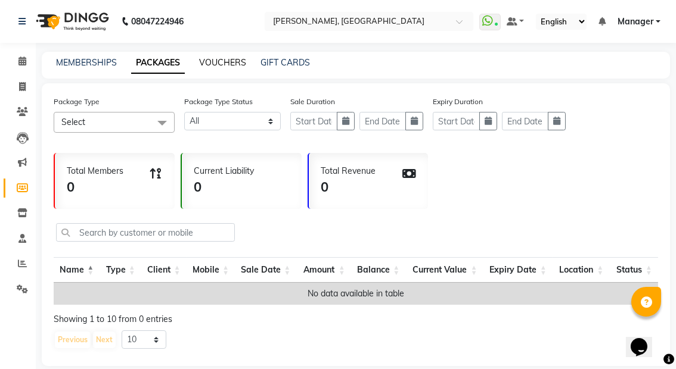
click at [214, 63] on link "VOUCHERS" at bounding box center [222, 62] width 47 height 11
select select
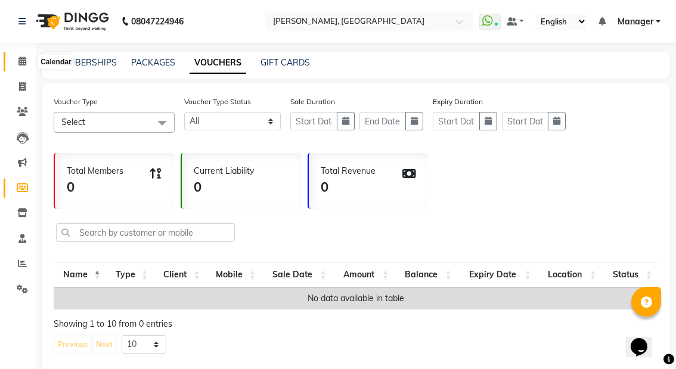
click at [21, 60] on icon at bounding box center [22, 61] width 8 height 9
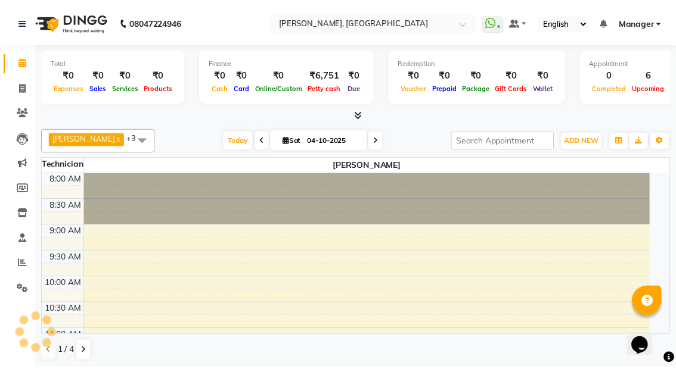
scroll to position [207, 0]
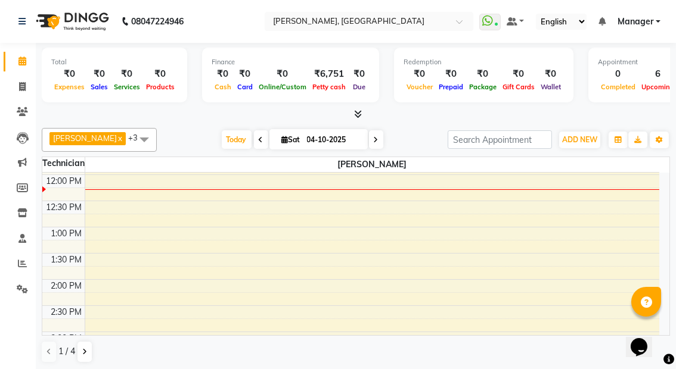
click at [66, 79] on div "₹0" at bounding box center [69, 74] width 36 height 14
click at [356, 114] on icon at bounding box center [358, 114] width 8 height 9
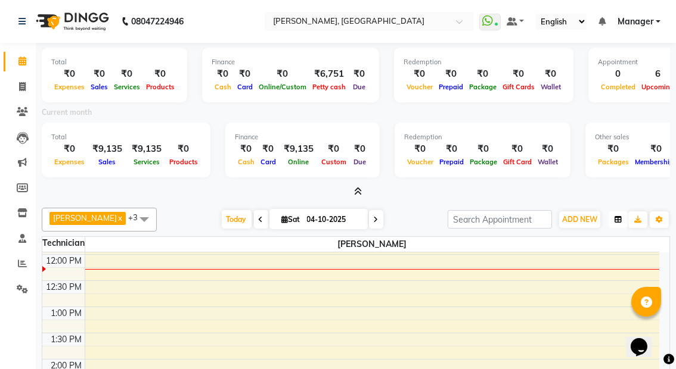
click at [622, 220] on button "button" at bounding box center [617, 219] width 19 height 17
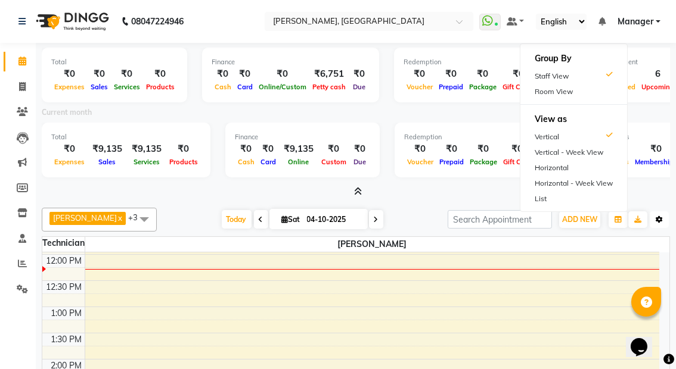
click at [661, 216] on icon "button" at bounding box center [658, 219] width 7 height 7
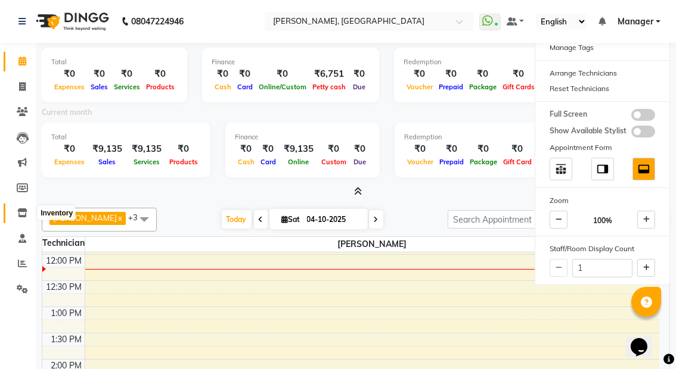
click at [24, 210] on icon at bounding box center [22, 212] width 10 height 9
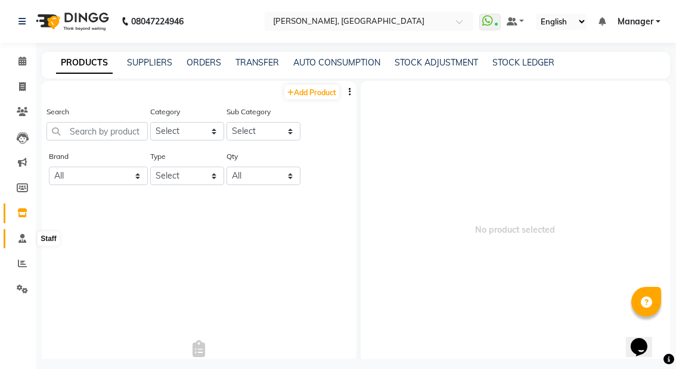
click at [20, 236] on icon at bounding box center [22, 238] width 8 height 9
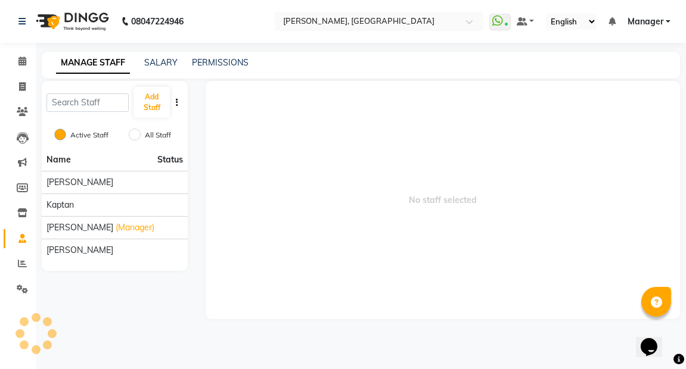
click at [173, 99] on button "button" at bounding box center [177, 103] width 12 height 13
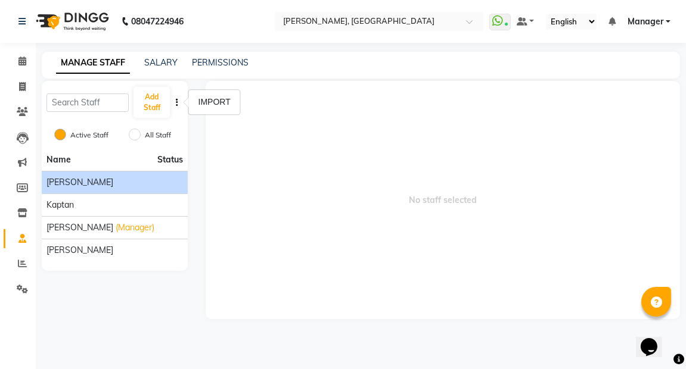
click at [95, 186] on div "[PERSON_NAME]" at bounding box center [114, 182] width 136 height 13
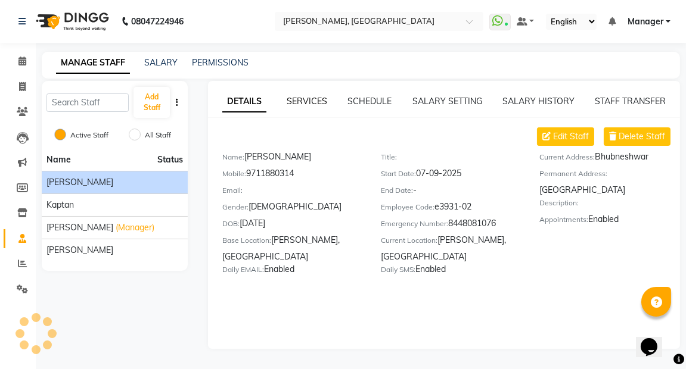
click at [307, 99] on link "SERVICES" at bounding box center [307, 101] width 41 height 11
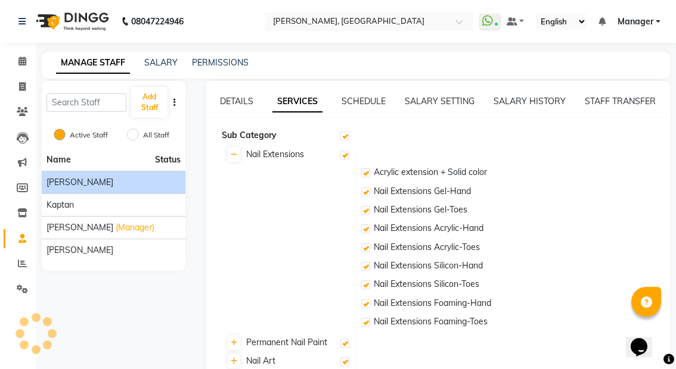
checkbox input "true"
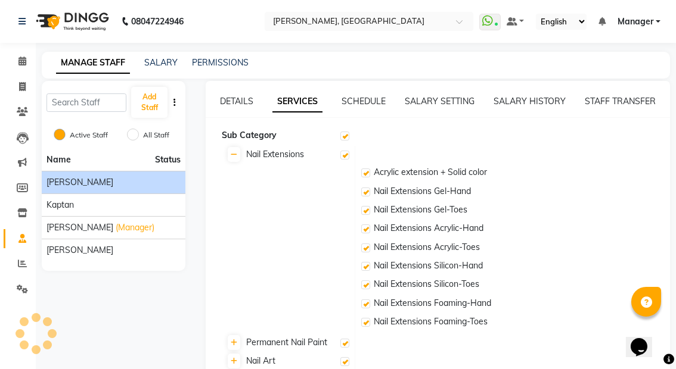
checkbox input "true"
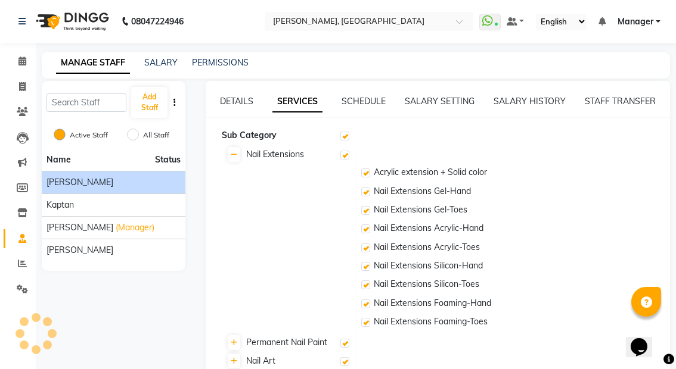
checkbox input "true"
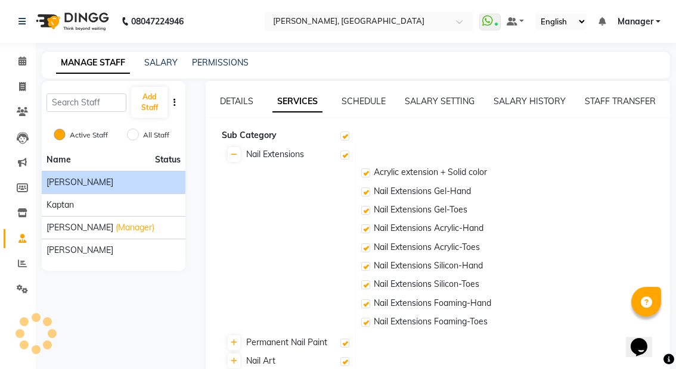
checkbox input "true"
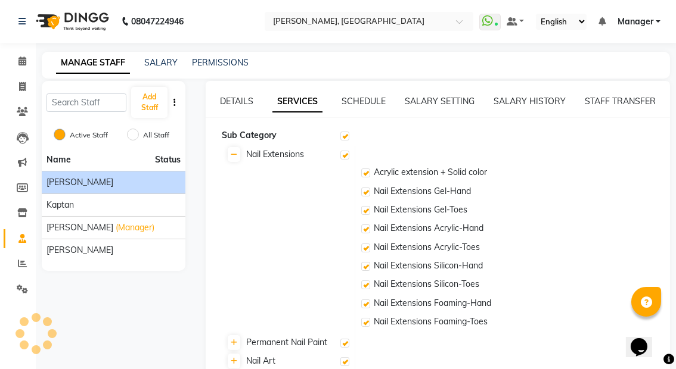
checkbox input "true"
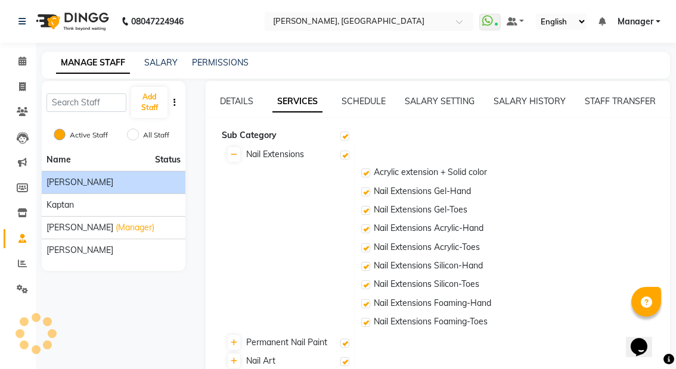
checkbox input "true"
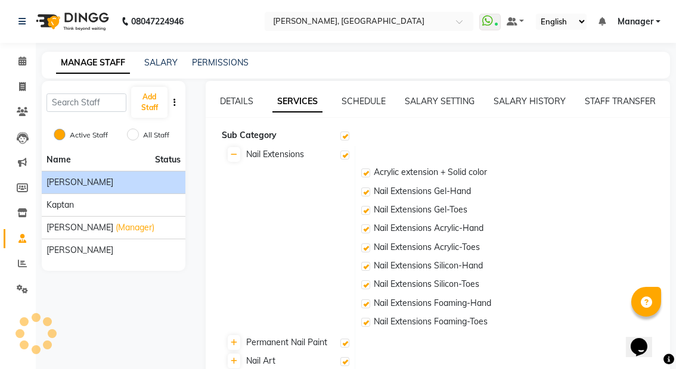
checkbox input "true"
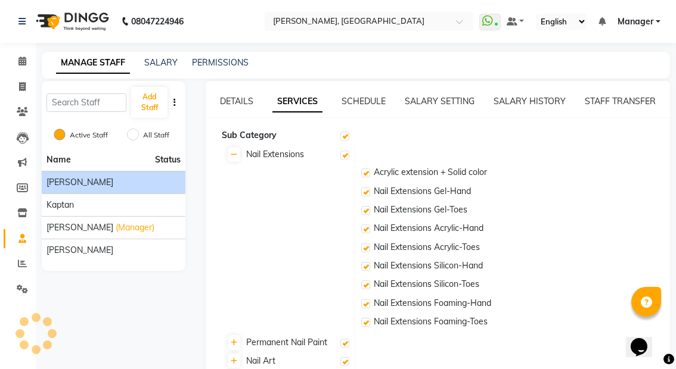
checkbox input "true"
click at [366, 98] on link "SCHEDULE" at bounding box center [363, 101] width 44 height 11
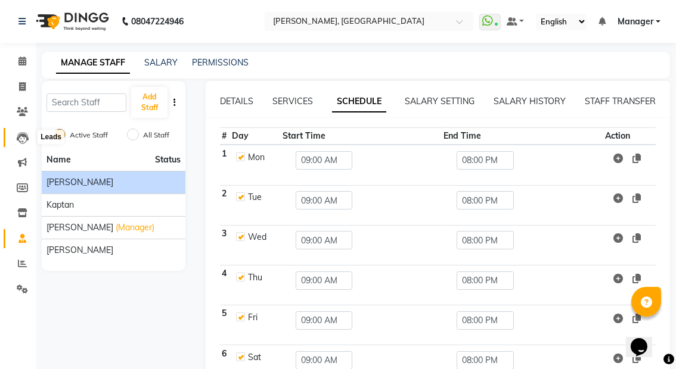
click at [21, 138] on icon at bounding box center [23, 138] width 12 height 12
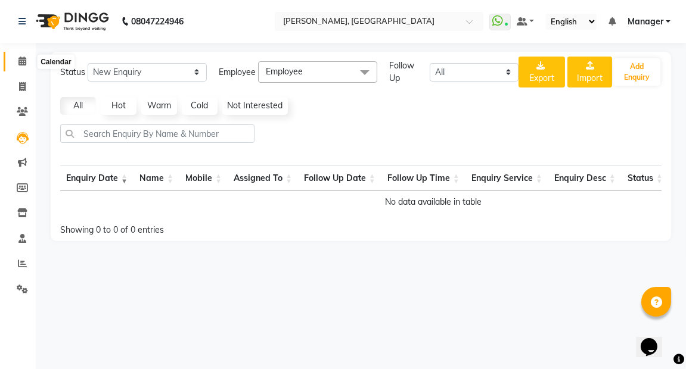
click at [20, 63] on icon at bounding box center [22, 61] width 8 height 9
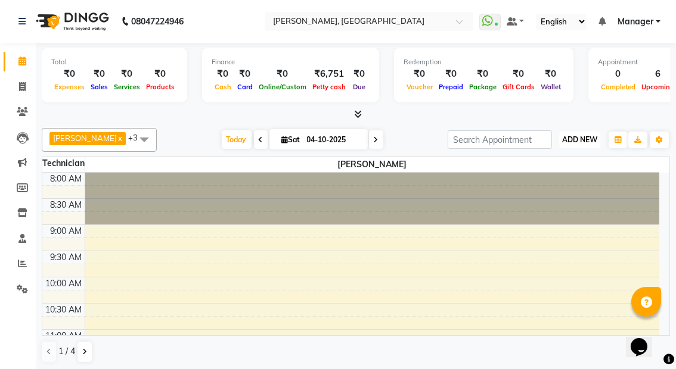
click at [571, 134] on button "ADD NEW Toggle Dropdown" at bounding box center [579, 140] width 41 height 17
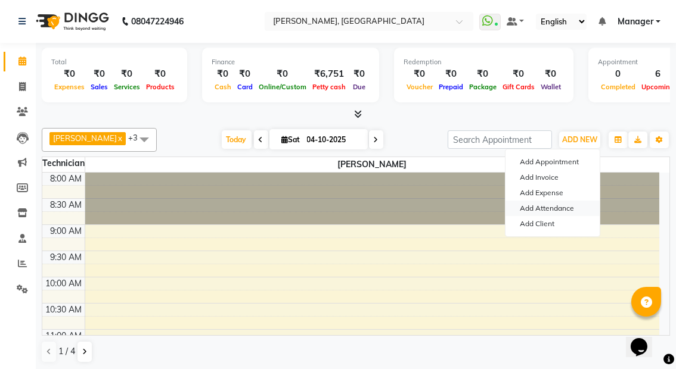
click at [548, 208] on link "Add Attendance" at bounding box center [552, 208] width 94 height 15
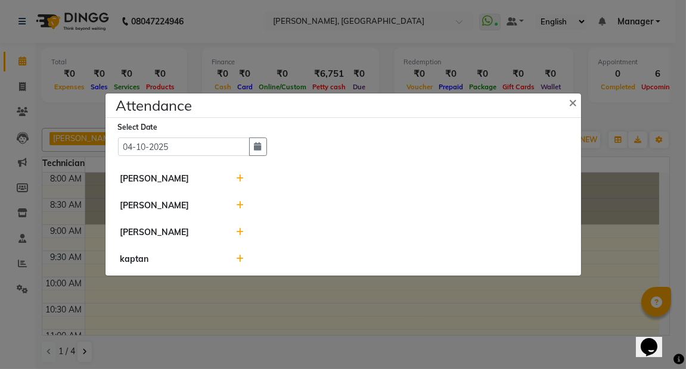
click at [237, 178] on icon at bounding box center [240, 179] width 8 height 8
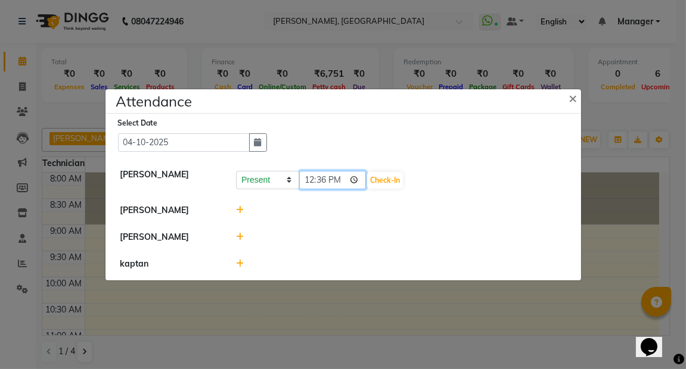
click at [356, 178] on input "12:36" at bounding box center [332, 180] width 67 height 18
type input "11:05"
click at [389, 178] on button "Check-In" at bounding box center [385, 180] width 36 height 17
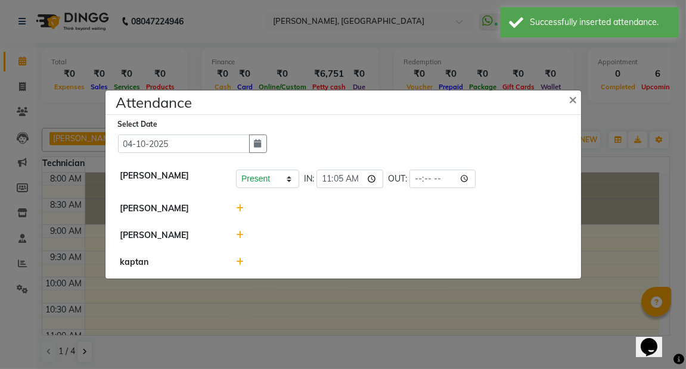
click at [239, 208] on icon at bounding box center [240, 208] width 8 height 8
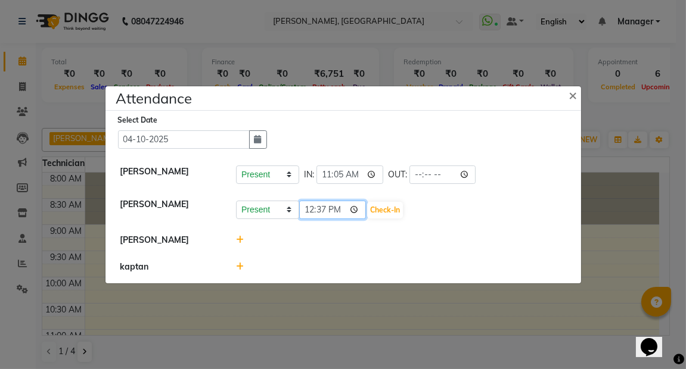
click at [357, 208] on input "12:37" at bounding box center [332, 210] width 67 height 18
type input "11:13"
click at [390, 207] on button "Check-In" at bounding box center [385, 210] width 36 height 17
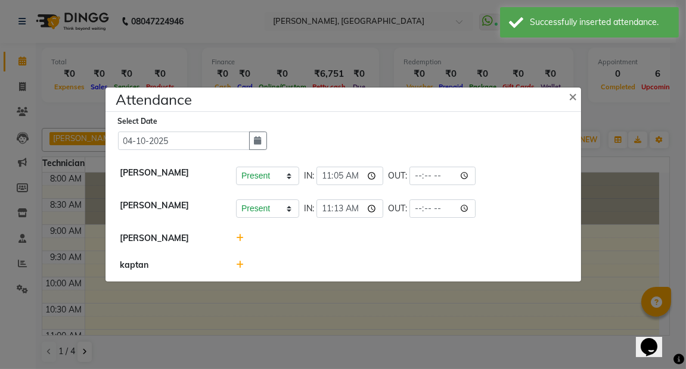
click at [236, 238] on icon at bounding box center [240, 238] width 8 height 8
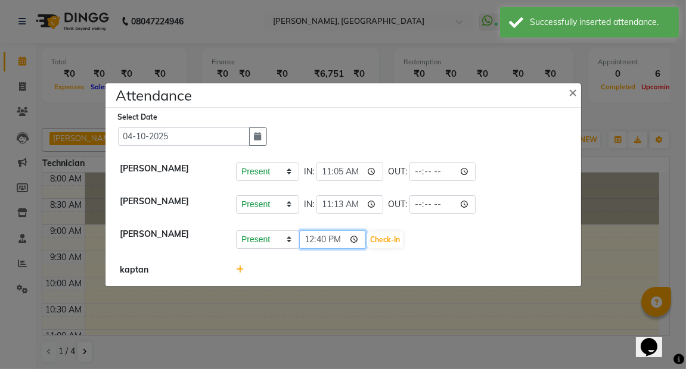
click at [356, 237] on input "12:40" at bounding box center [332, 240] width 67 height 18
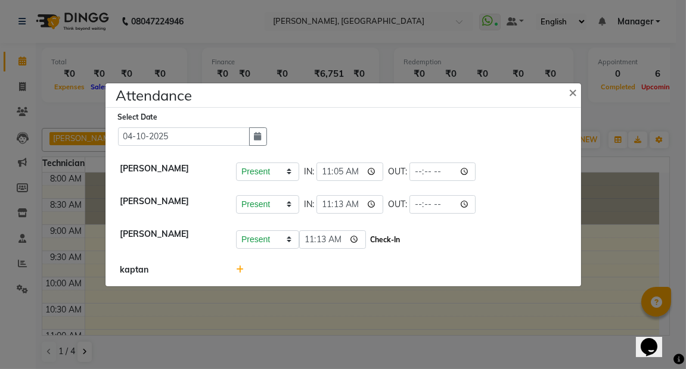
type input "11:13"
click at [383, 237] on button "Check-In" at bounding box center [385, 240] width 36 height 17
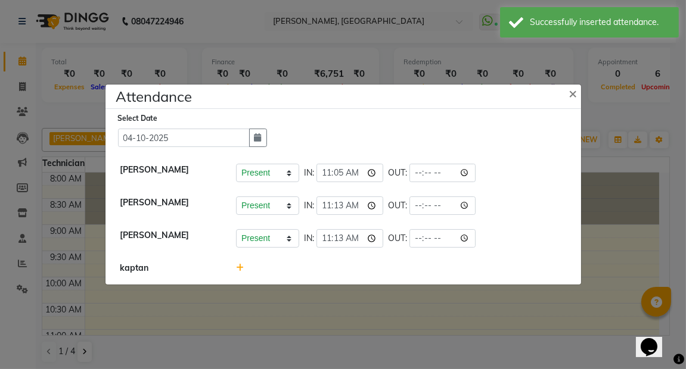
click at [238, 263] on span at bounding box center [240, 268] width 8 height 11
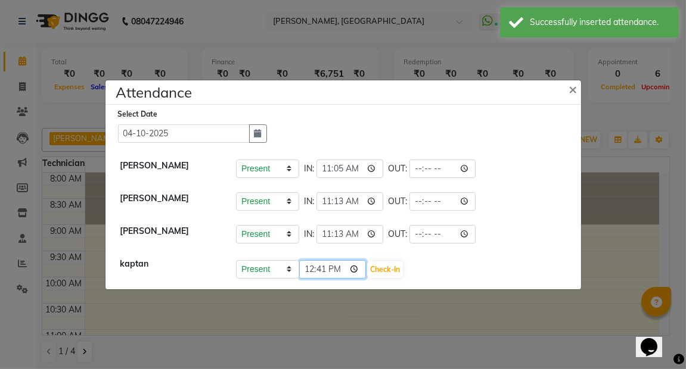
click at [337, 262] on input "12:41" at bounding box center [332, 269] width 67 height 18
click at [359, 267] on input "12:41" at bounding box center [332, 269] width 67 height 18
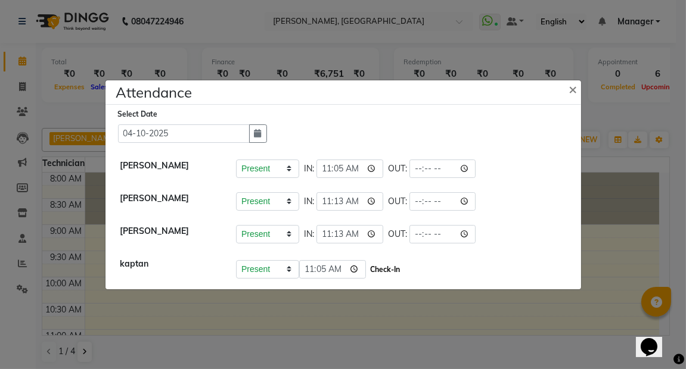
type input "11:05"
click at [390, 263] on button "Check-In" at bounding box center [385, 270] width 36 height 17
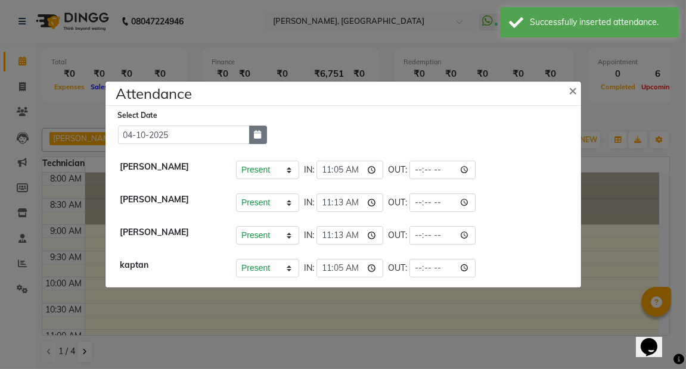
click at [263, 139] on button "button" at bounding box center [258, 135] width 18 height 18
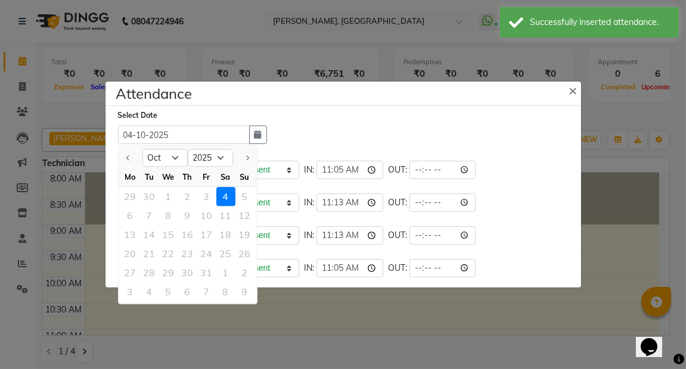
click at [204, 193] on div "29 30 1 2 3 4 5" at bounding box center [188, 196] width 138 height 19
click at [206, 195] on div "29 30 1 2 3 4 5" at bounding box center [188, 196] width 138 height 19
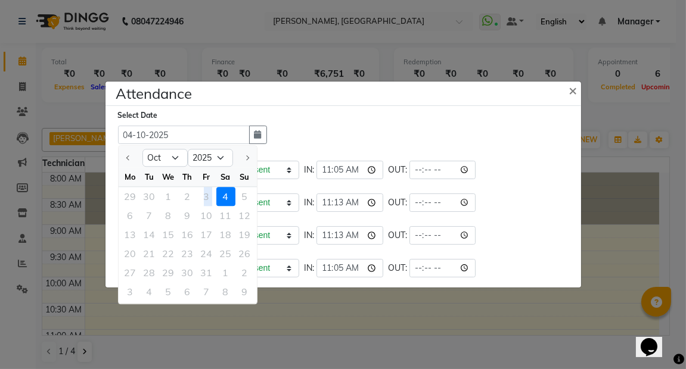
click at [206, 195] on div "29 30 1 2 3 4 5" at bounding box center [188, 196] width 138 height 19
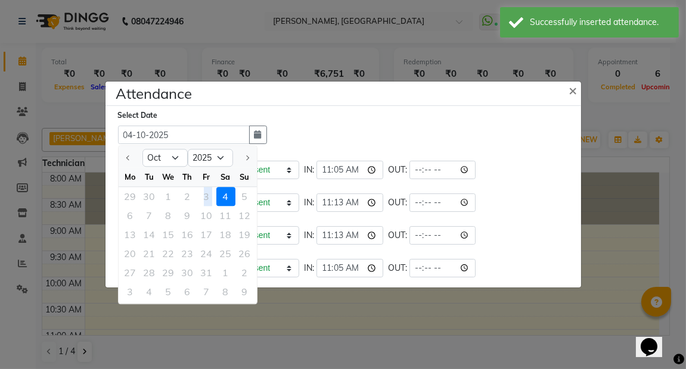
click at [206, 195] on div "29 30 1 2 3 4 5" at bounding box center [188, 196] width 138 height 19
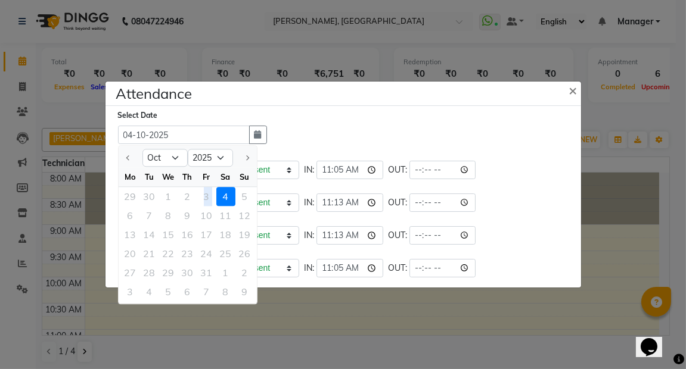
click at [206, 195] on div "29 30 1 2 3 4 5" at bounding box center [188, 196] width 138 height 19
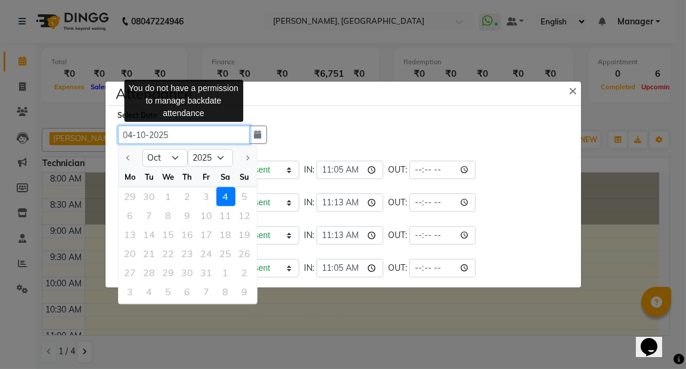
click at [137, 138] on input "04-10-2025" at bounding box center [184, 135] width 132 height 18
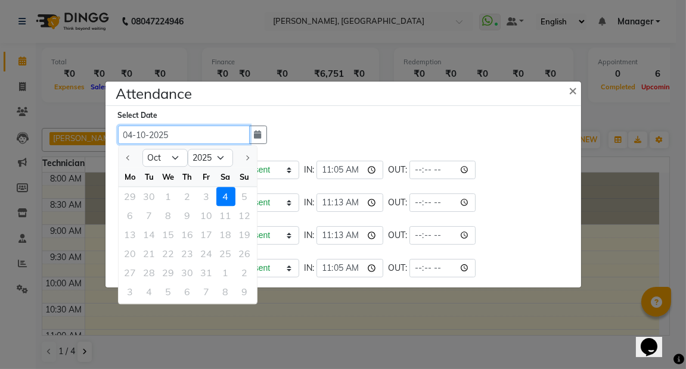
click at [134, 134] on input "04-10-2025" at bounding box center [184, 135] width 132 height 18
click at [132, 134] on input "04-10-2025" at bounding box center [184, 135] width 132 height 18
click at [132, 133] on input "04-10-2025" at bounding box center [184, 135] width 132 height 18
type input "03-10-2025"
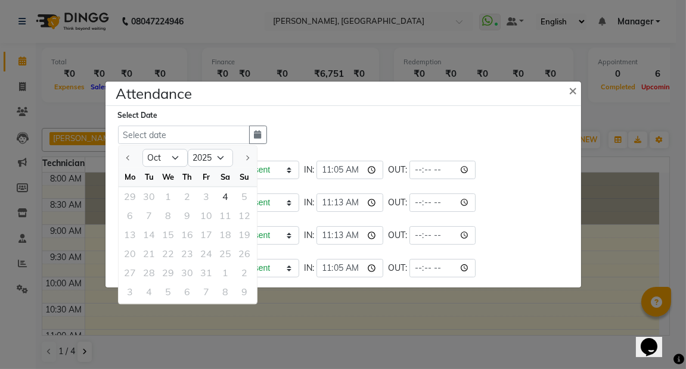
click at [297, 138] on div "Select Date [DATE] Mo Tu We Th Fr Sa Su 29 30 1 2 3 4 5 6 7 8 9 10 11 12 13 14 …" at bounding box center [348, 126] width 460 height 35
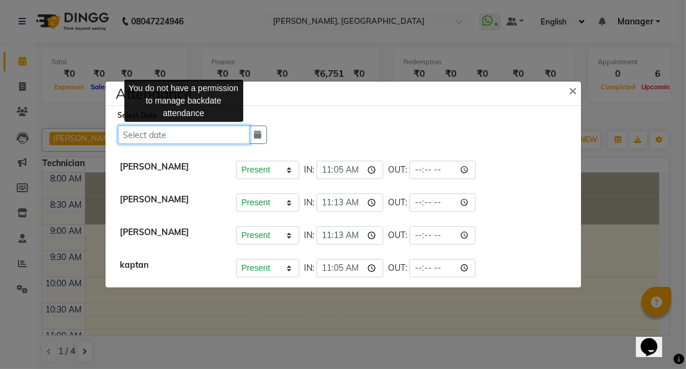
click at [174, 137] on input "text" at bounding box center [184, 135] width 132 height 18
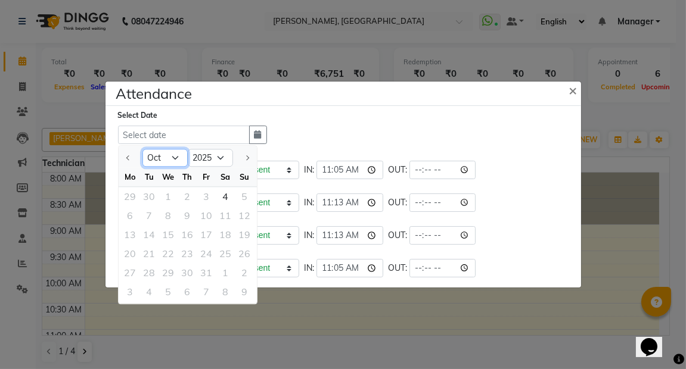
click at [175, 157] on select "Oct" at bounding box center [164, 159] width 45 height 18
click at [205, 193] on div "29 30 1 2 3 4 5" at bounding box center [188, 196] width 138 height 19
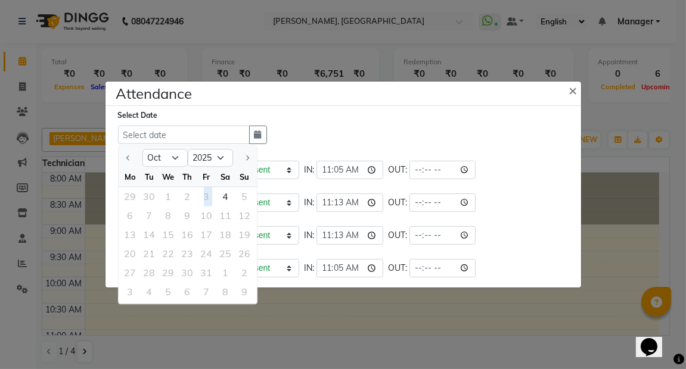
click at [205, 193] on div "29 30 1 2 3 4 5" at bounding box center [188, 196] width 138 height 19
click at [219, 154] on select "2025" at bounding box center [210, 159] width 45 height 18
click at [287, 137] on div "Select Date [DATE] Mo Tu We Th Fr Sa Su 29 30 1 2 3 4 5 6 7 8 9 10 11 12 13 14 …" at bounding box center [348, 126] width 460 height 35
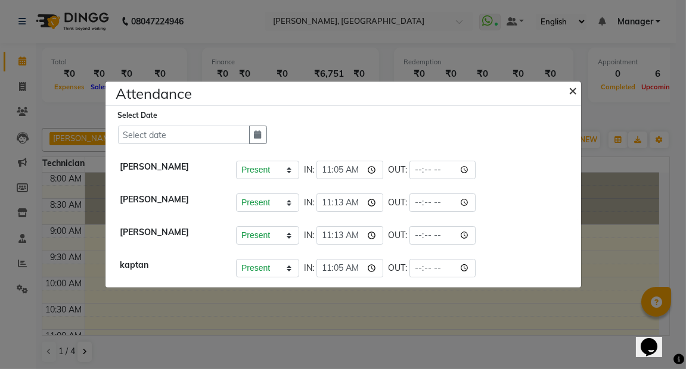
click at [572, 88] on span "×" at bounding box center [573, 90] width 8 height 18
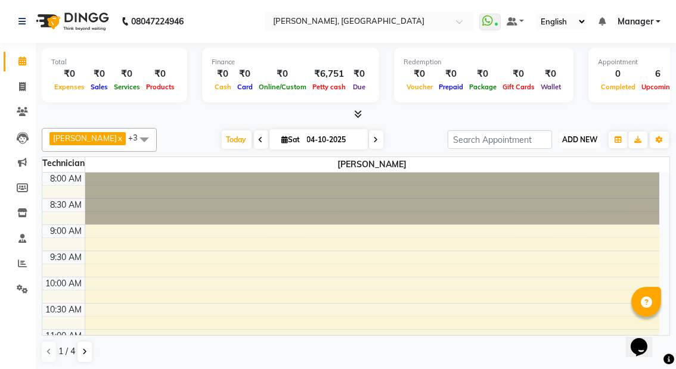
click at [580, 139] on span "ADD NEW" at bounding box center [579, 139] width 35 height 9
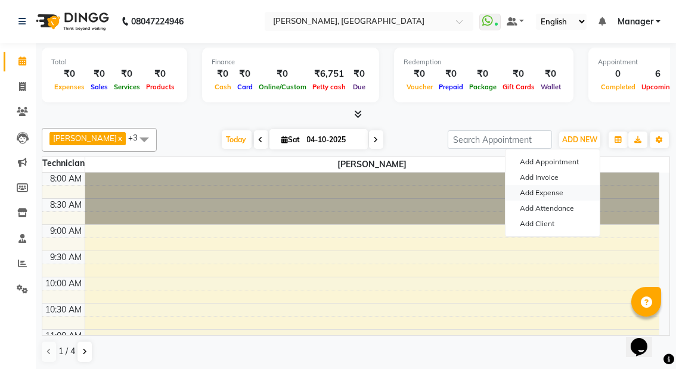
click at [551, 190] on link "Add Expense" at bounding box center [552, 192] width 94 height 15
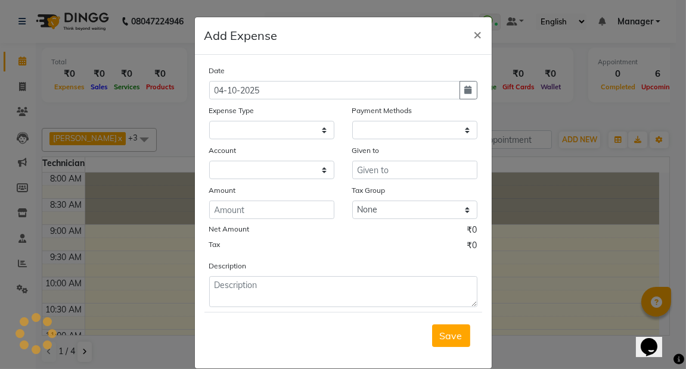
select select "1"
select select "8201"
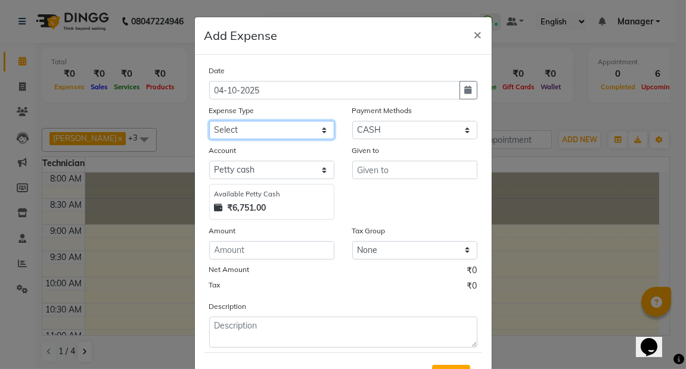
click at [317, 132] on select "Select acetone Advance Salary bank deposite Battery cell BBMP Beauty products B…" at bounding box center [271, 130] width 125 height 18
click at [319, 124] on select "Select acetone Advance Salary bank deposite Battery cell BBMP Beauty products B…" at bounding box center [271, 130] width 125 height 18
click at [474, 28] on span "×" at bounding box center [478, 34] width 8 height 18
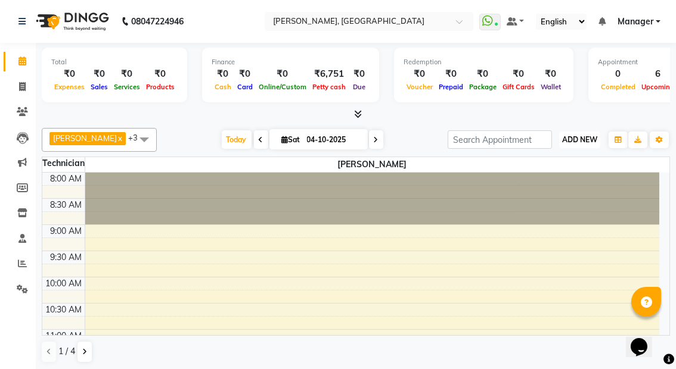
click at [592, 135] on span "ADD NEW" at bounding box center [579, 139] width 35 height 9
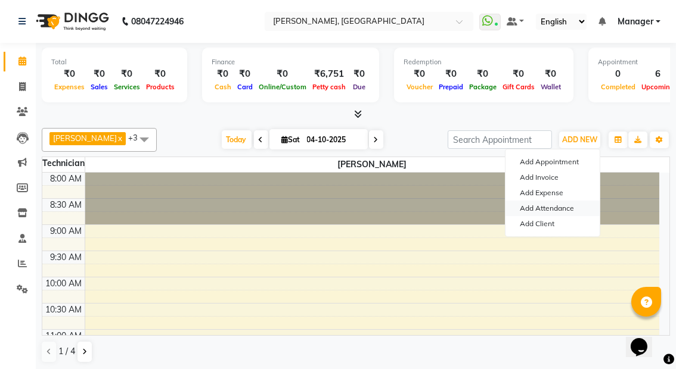
click at [553, 208] on link "Add Attendance" at bounding box center [552, 208] width 94 height 15
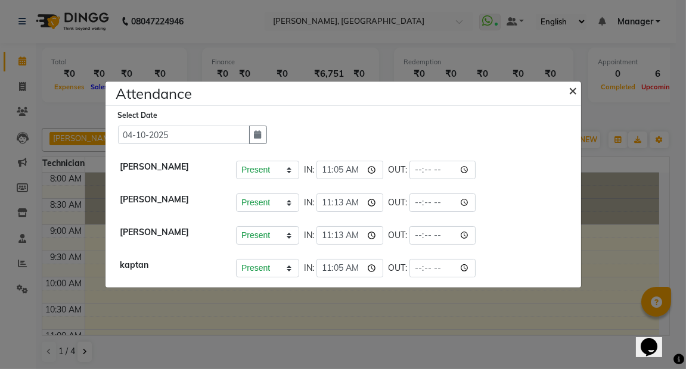
click at [572, 91] on span "×" at bounding box center [573, 90] width 8 height 18
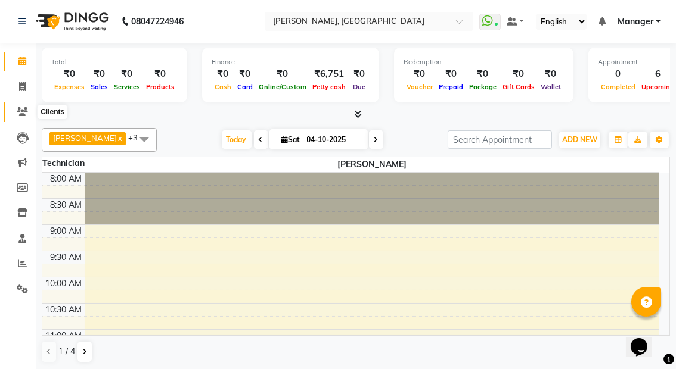
click at [23, 113] on icon at bounding box center [22, 111] width 11 height 9
